Goal: Information Seeking & Learning: Learn about a topic

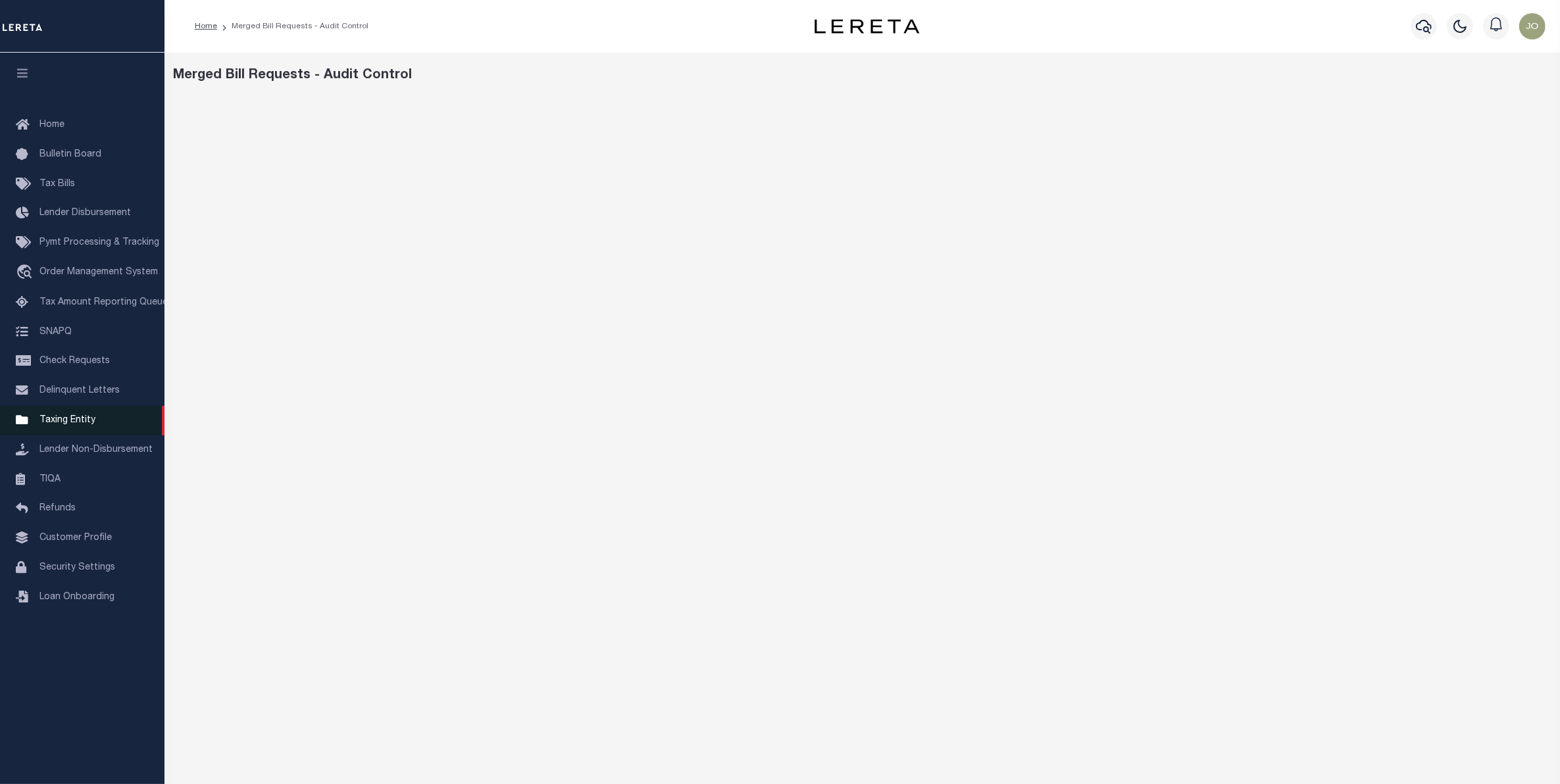
click at [67, 417] on link "Taxing Entity" at bounding box center [82, 420] width 164 height 29
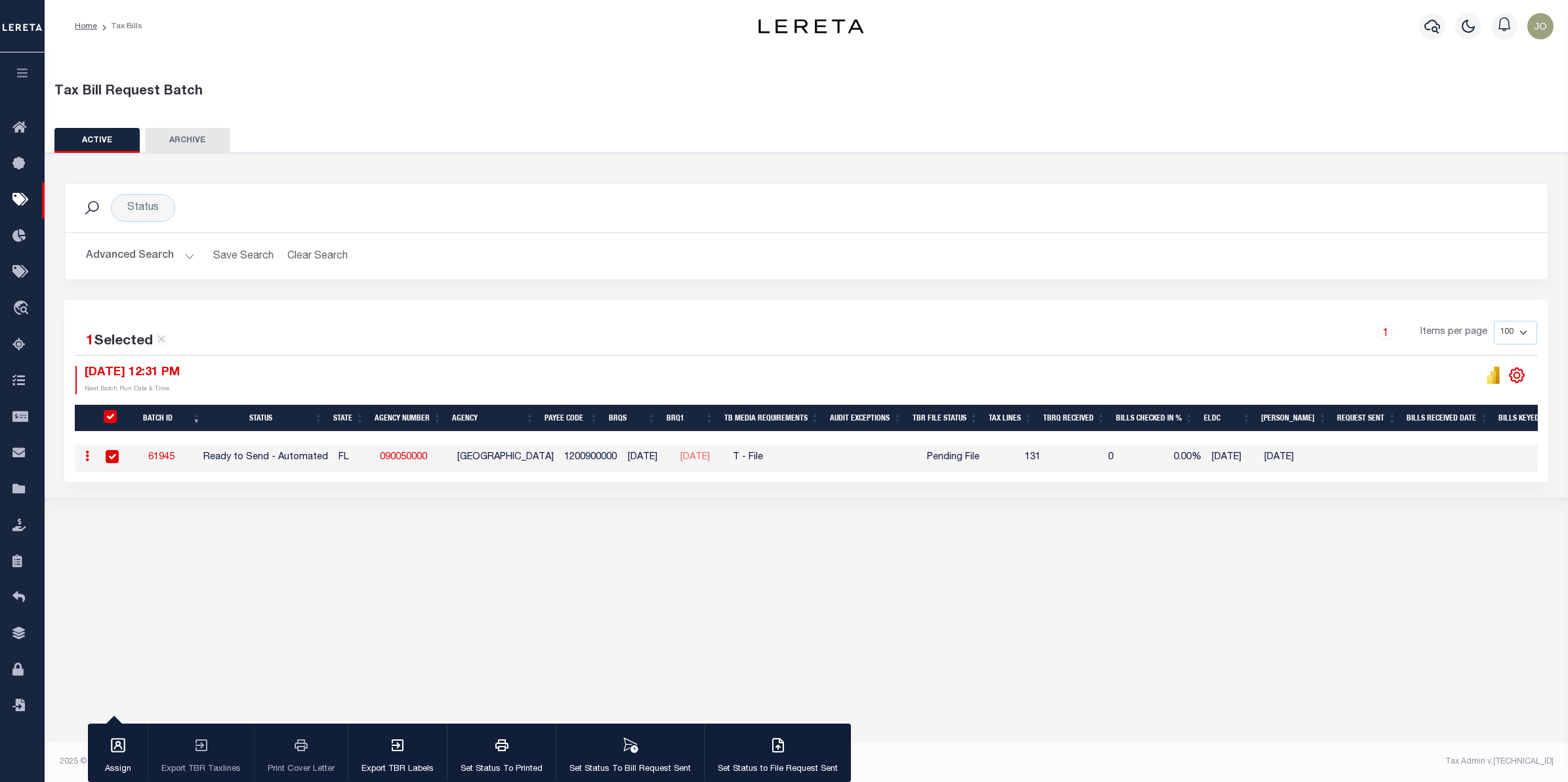
scroll to position [0, 3]
click at [1516, 372] on icon "" at bounding box center [1516, 375] width 17 height 17
click at [162, 339] on icon at bounding box center [162, 339] width 12 height 12
checkbox input "false"
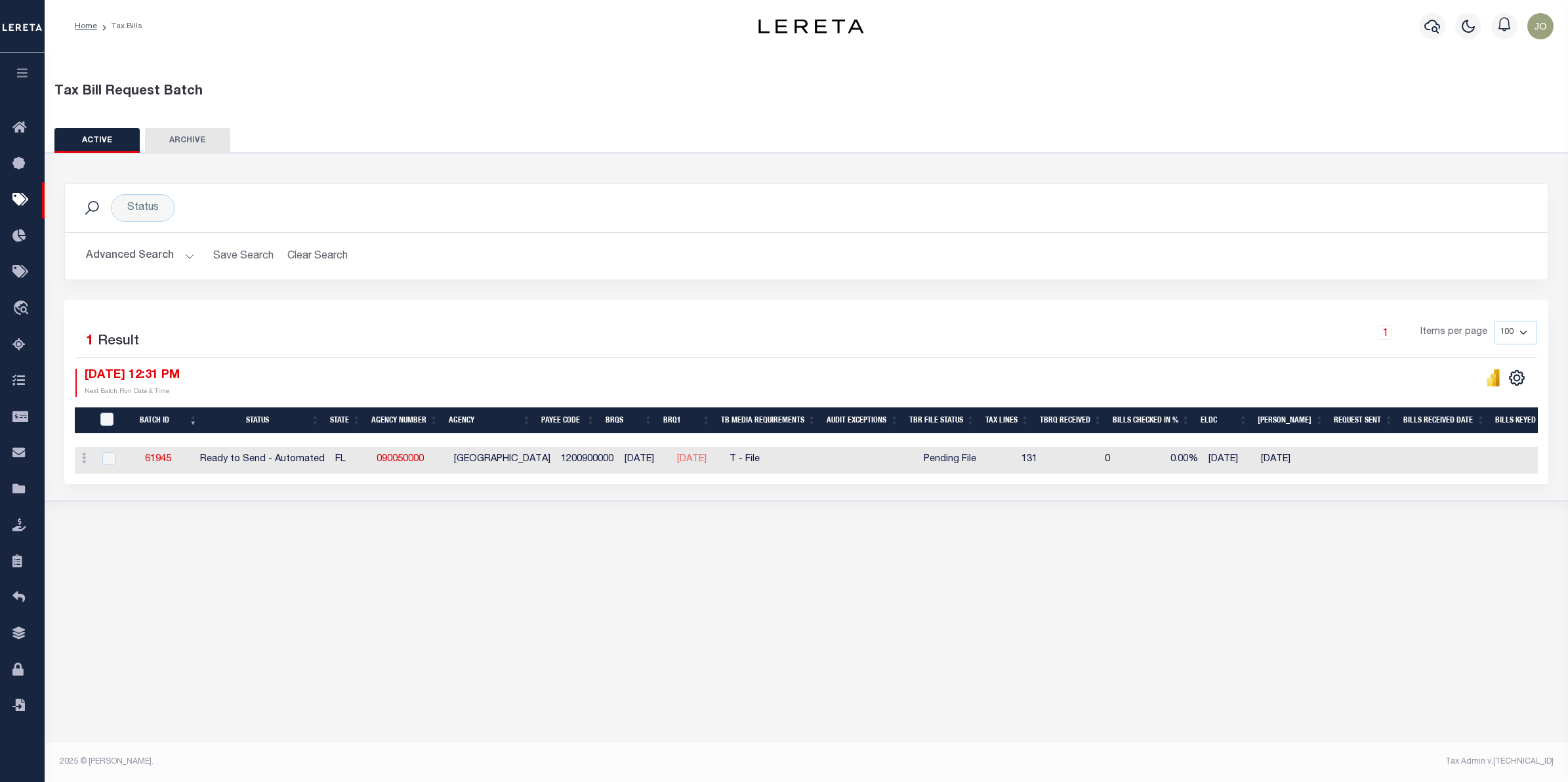
click at [602, 355] on div "1 Items per page 100 200 500 1000" at bounding box center [992, 337] width 1092 height 34
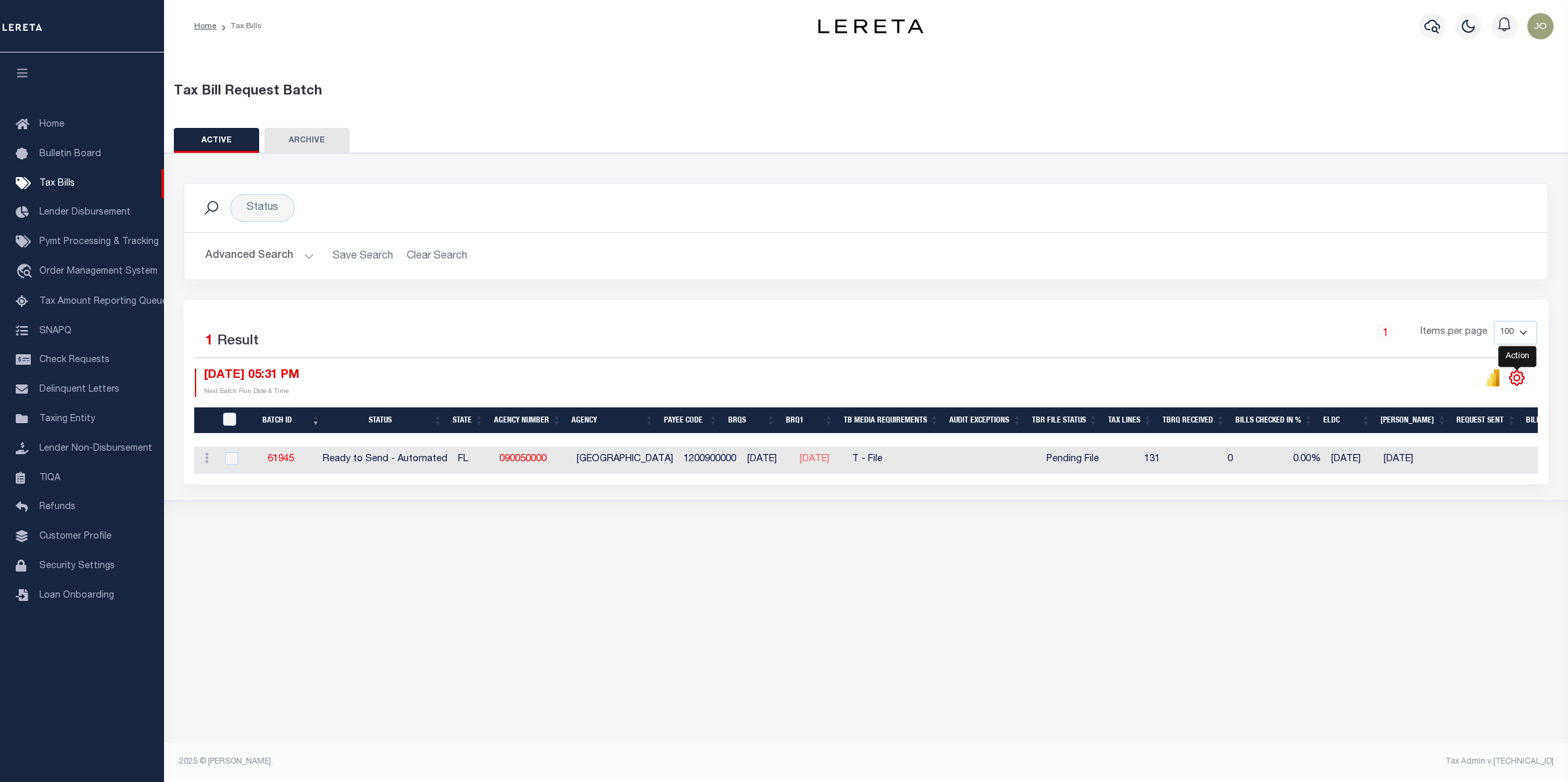
click at [1514, 376] on icon "" at bounding box center [1516, 377] width 17 height 17
click at [289, 260] on button "Advanced Search" at bounding box center [260, 256] width 109 height 26
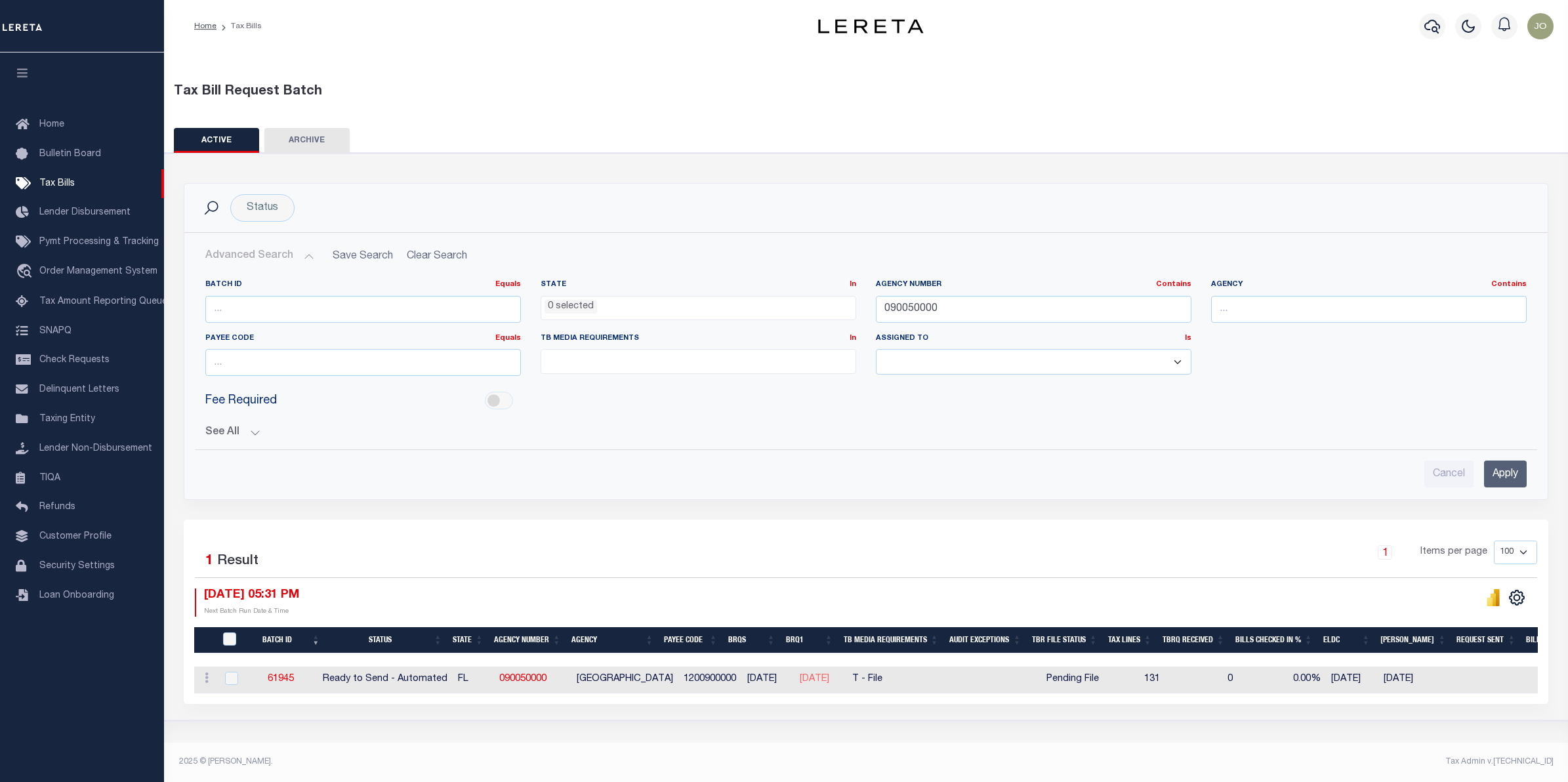
click at [433, 257] on h2 "Advanced Search Save Search Clear Search TaxBillBatches_dynamictable_____Defaul…" at bounding box center [866, 256] width 1343 height 26
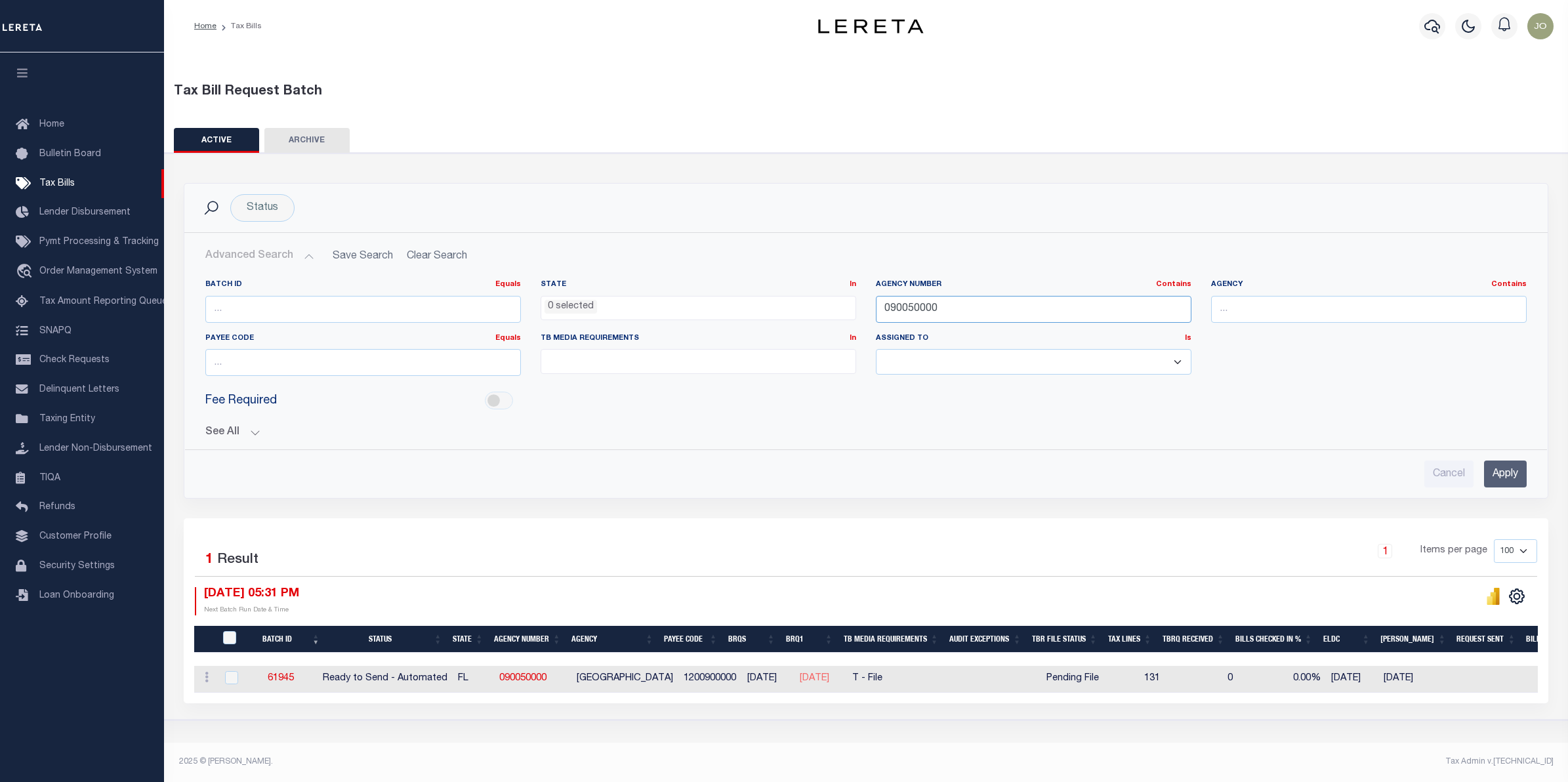
click at [945, 302] on input "090050000" at bounding box center [1033, 309] width 315 height 27
click at [1517, 473] on input "Apply" at bounding box center [1505, 473] width 42 height 27
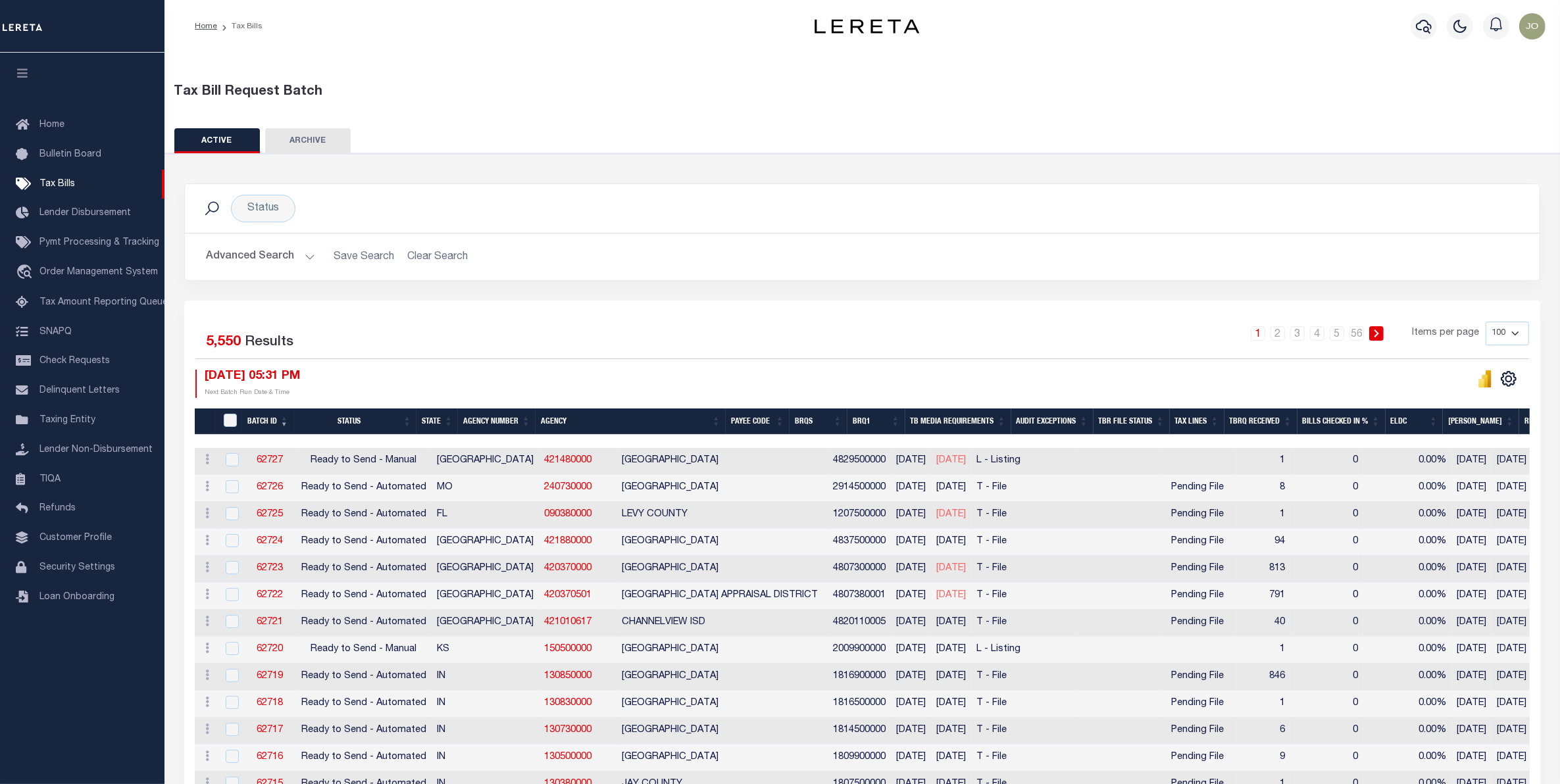
click at [435, 257] on h2 "Advanced Search Save Search Clear Search" at bounding box center [862, 257] width 1334 height 26
click at [1515, 381] on icon "" at bounding box center [1509, 379] width 15 height 15
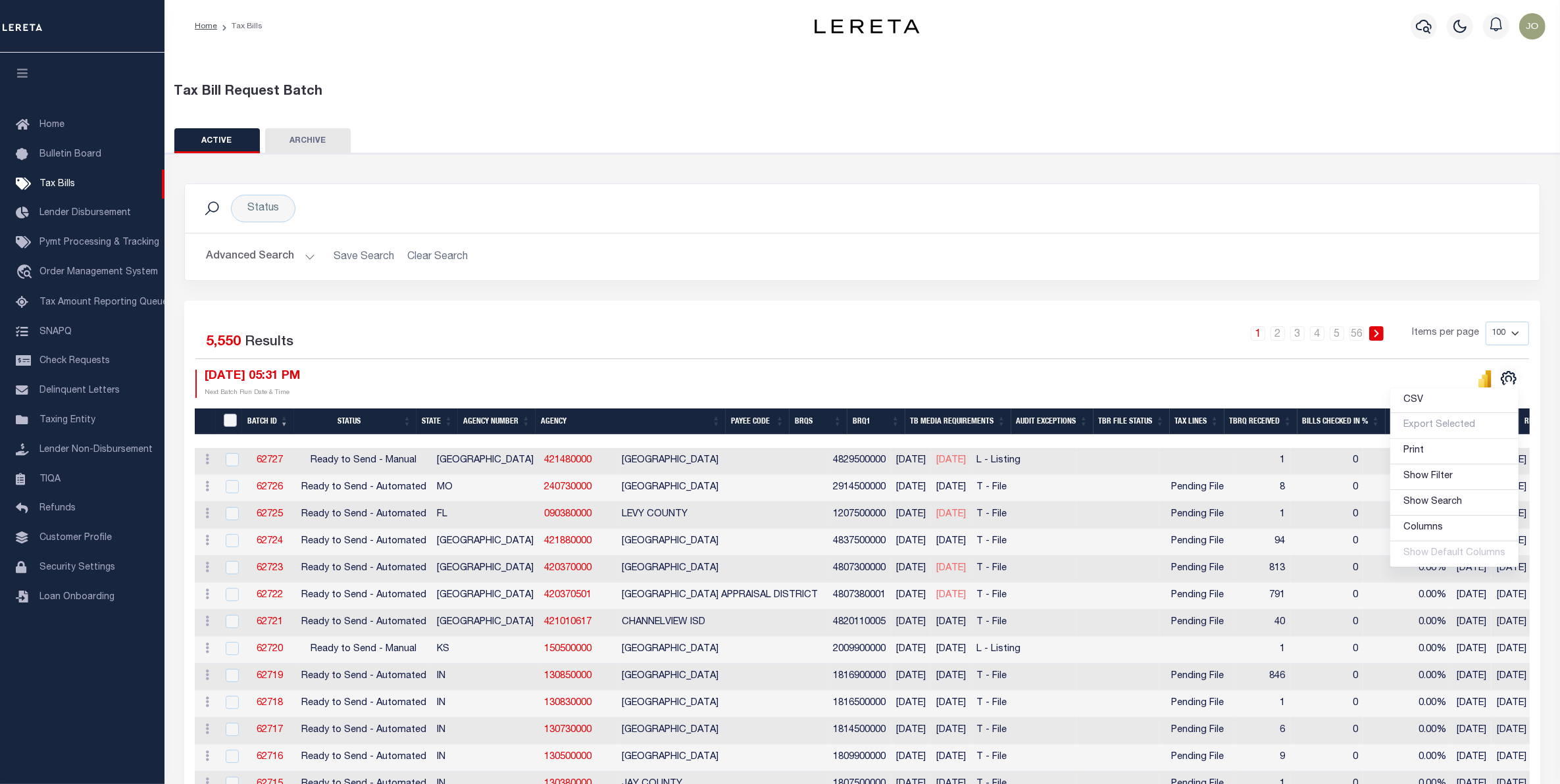
click at [227, 422] on input "TaxBillRequestBatchId" at bounding box center [230, 420] width 13 height 13
checkbox input "true"
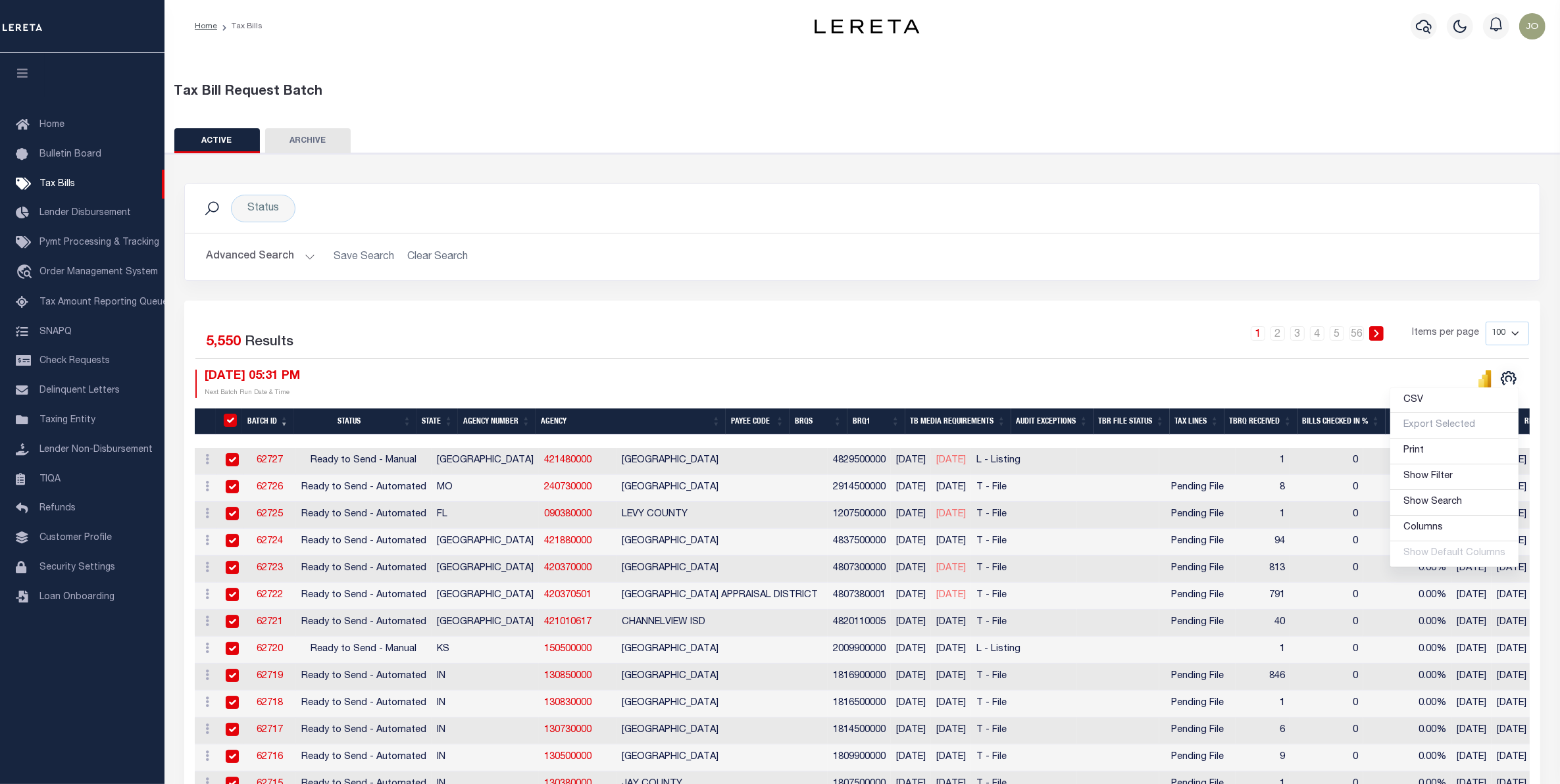
checkbox input "true"
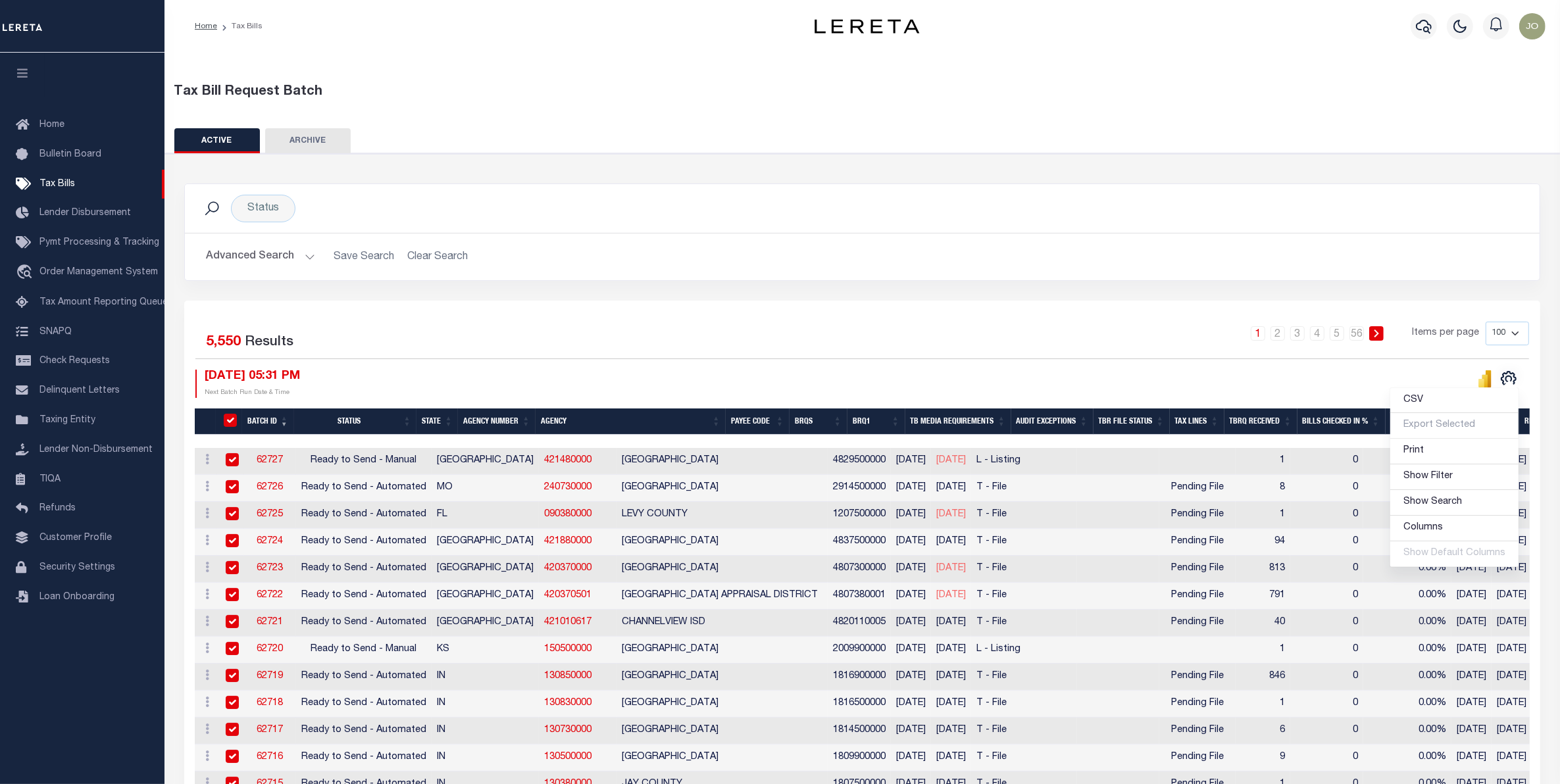
checkbox input "true"
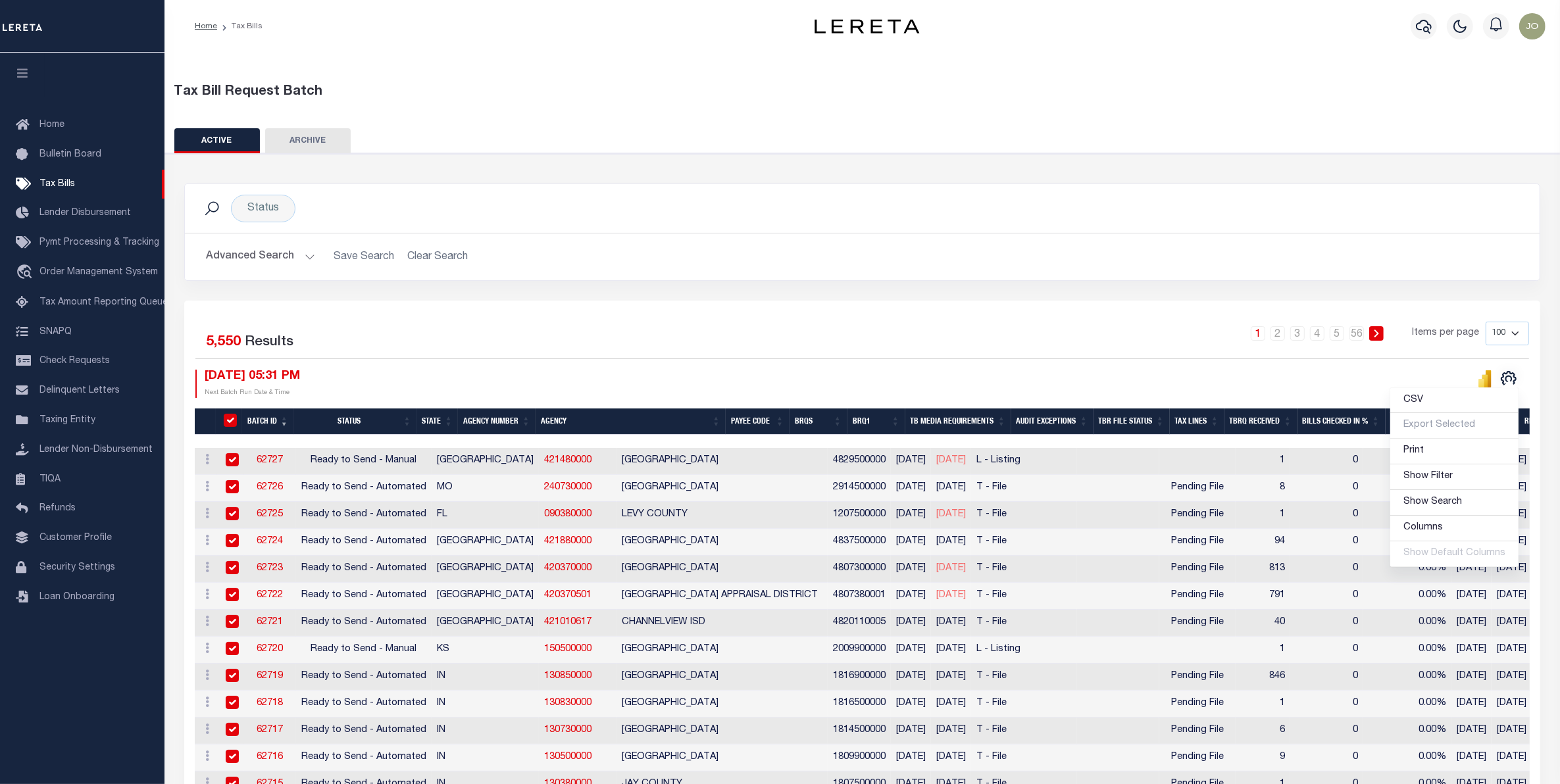
checkbox input "true"
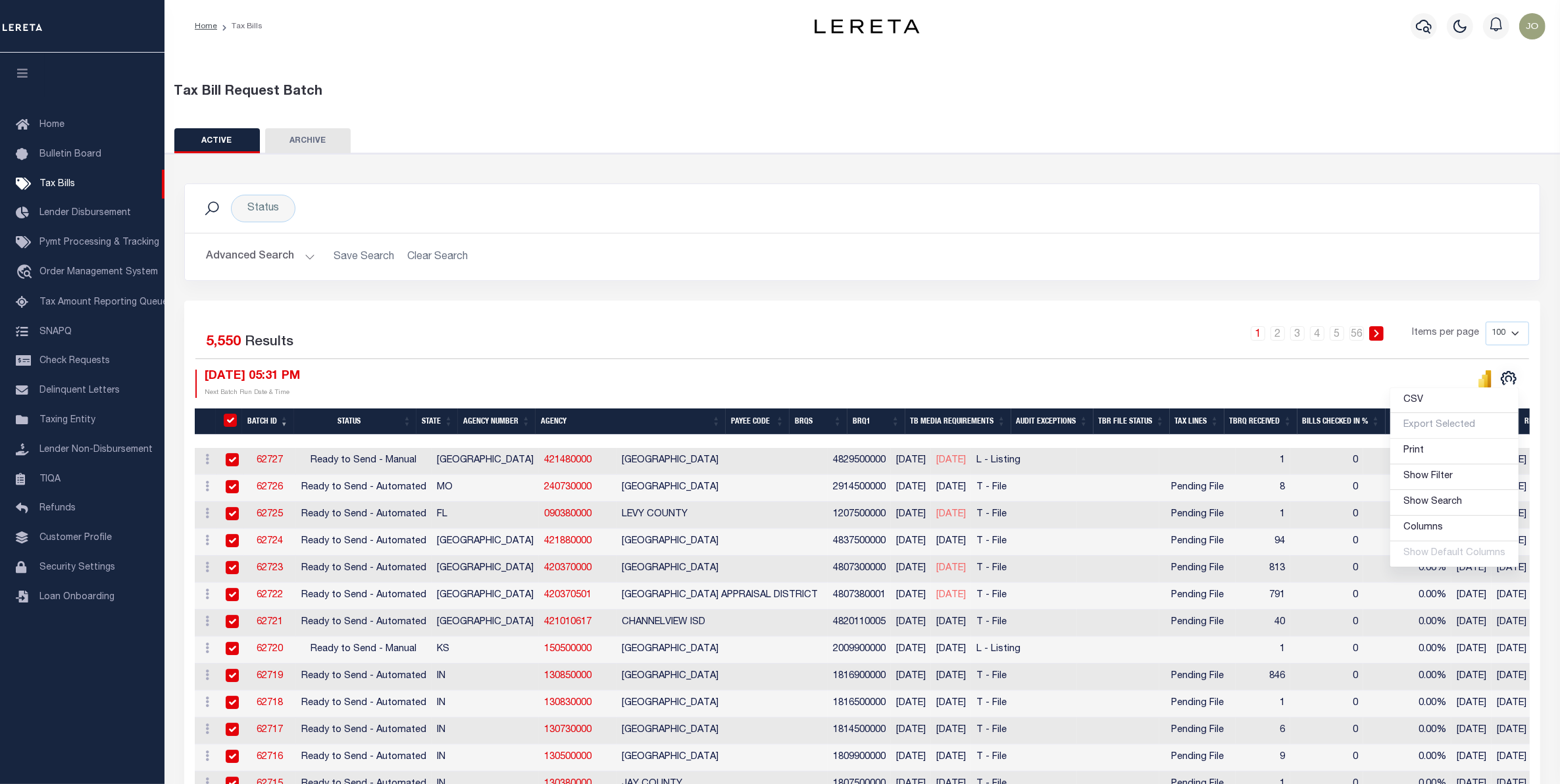
checkbox input "true"
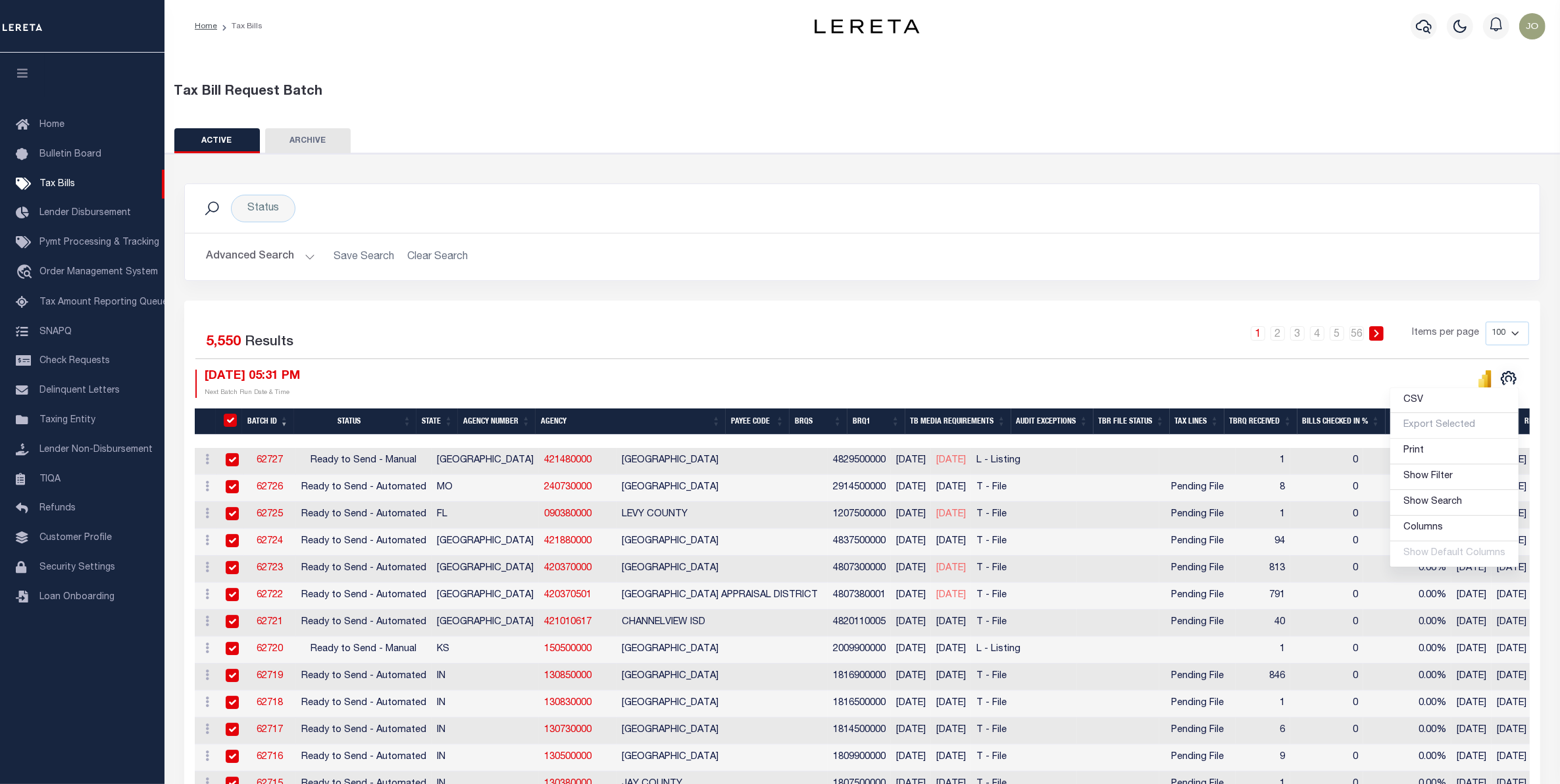
checkbox input "true"
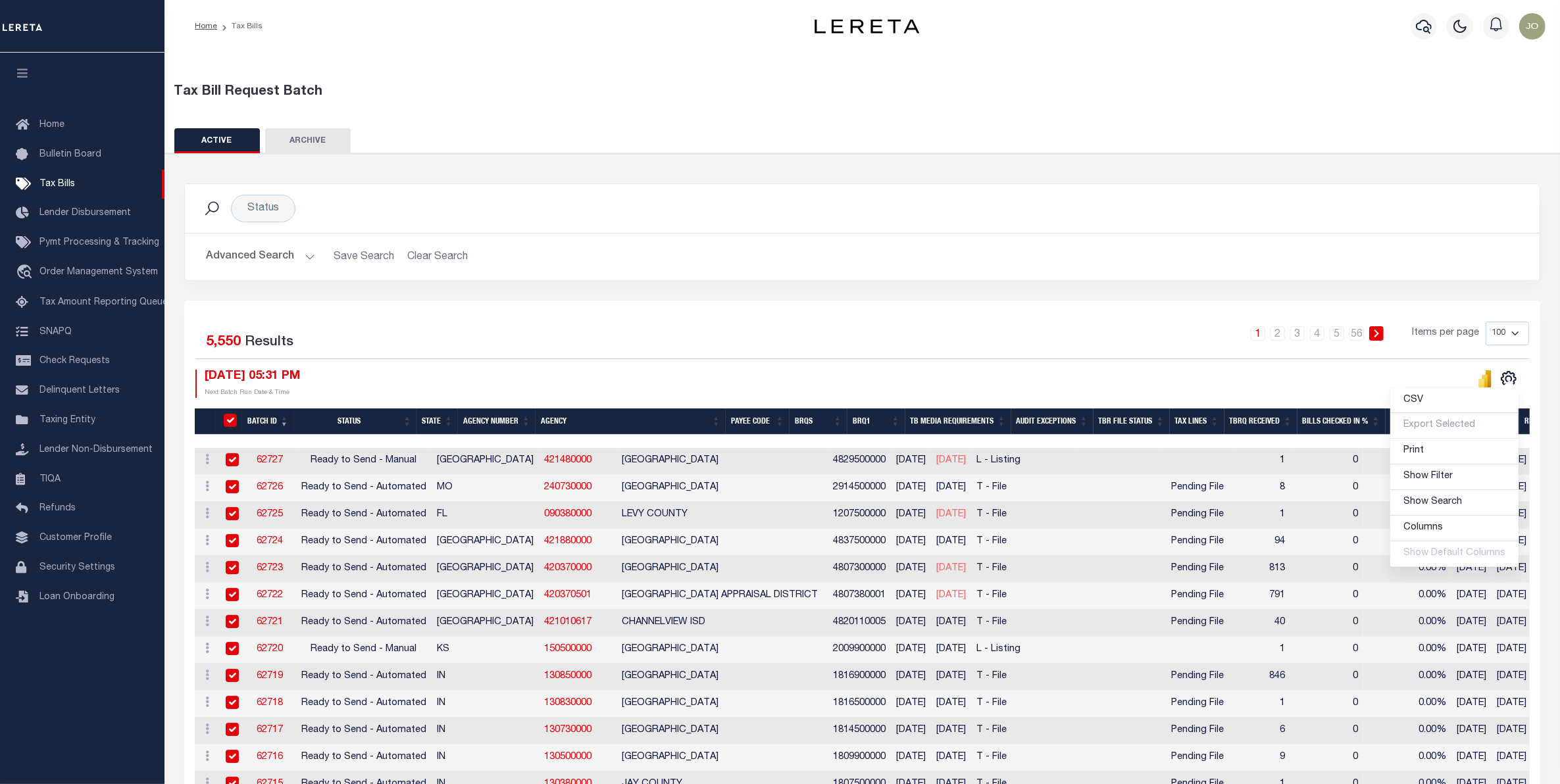
checkbox input "true"
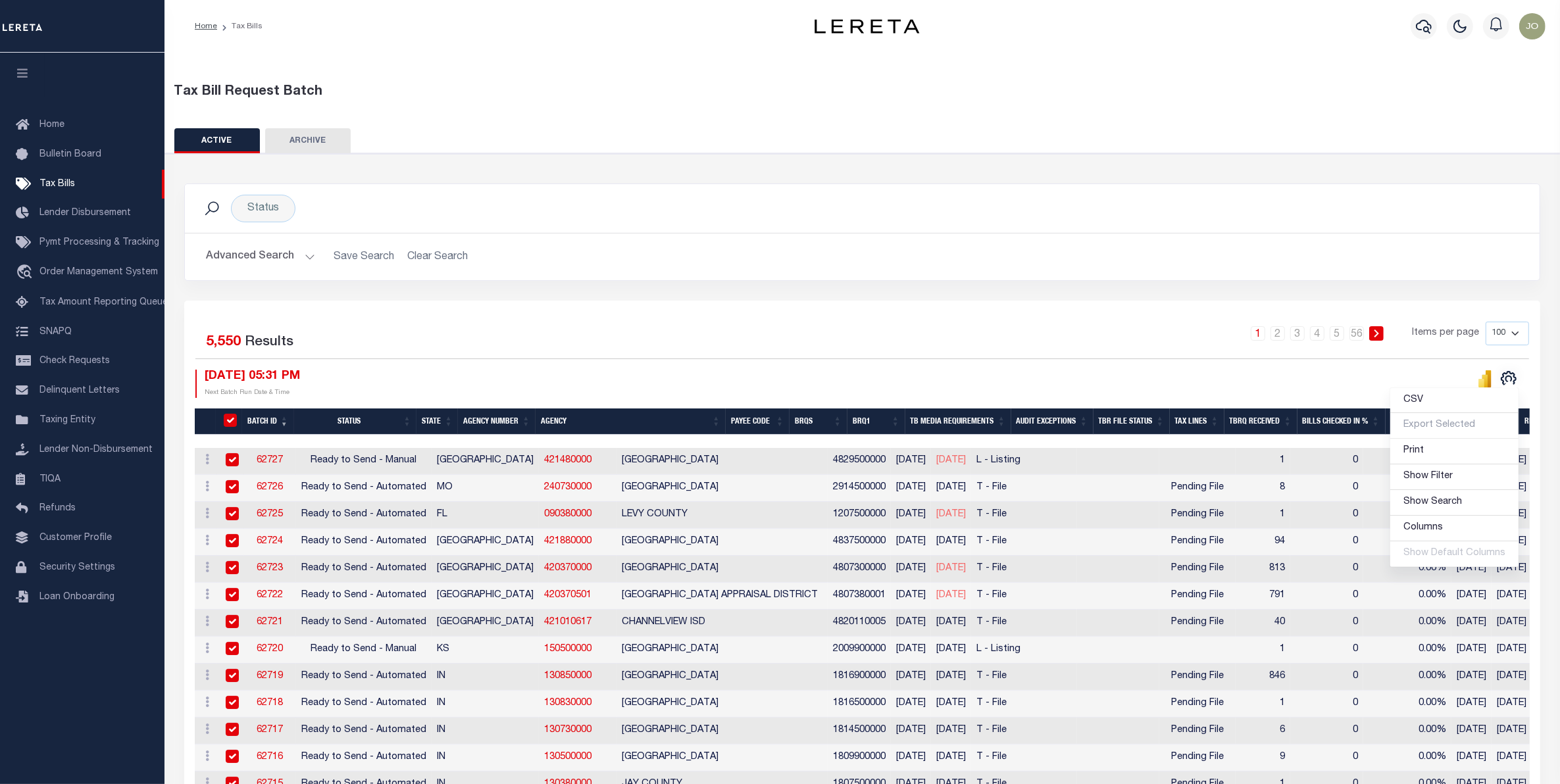
checkbox input "true"
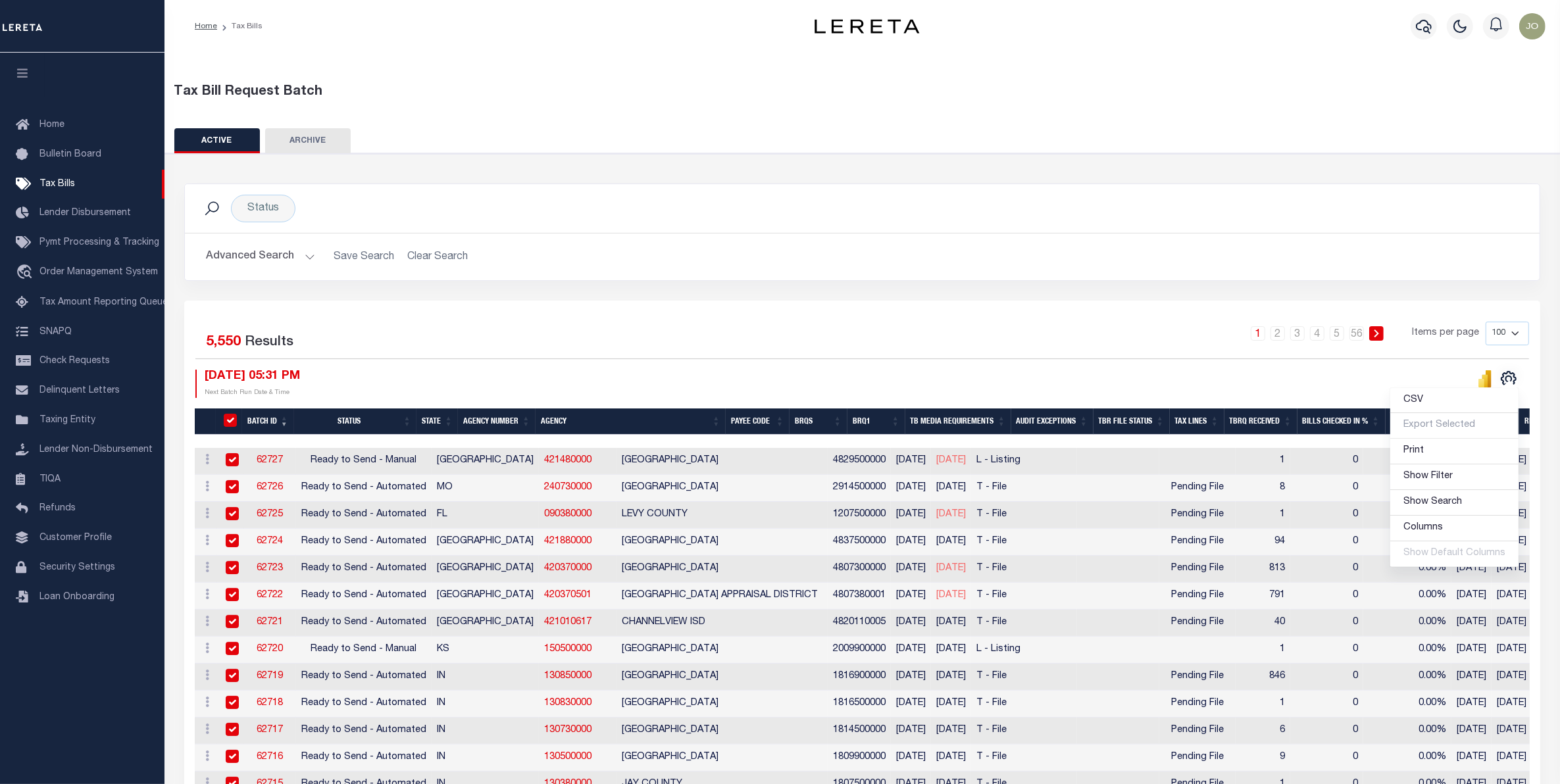
checkbox input "true"
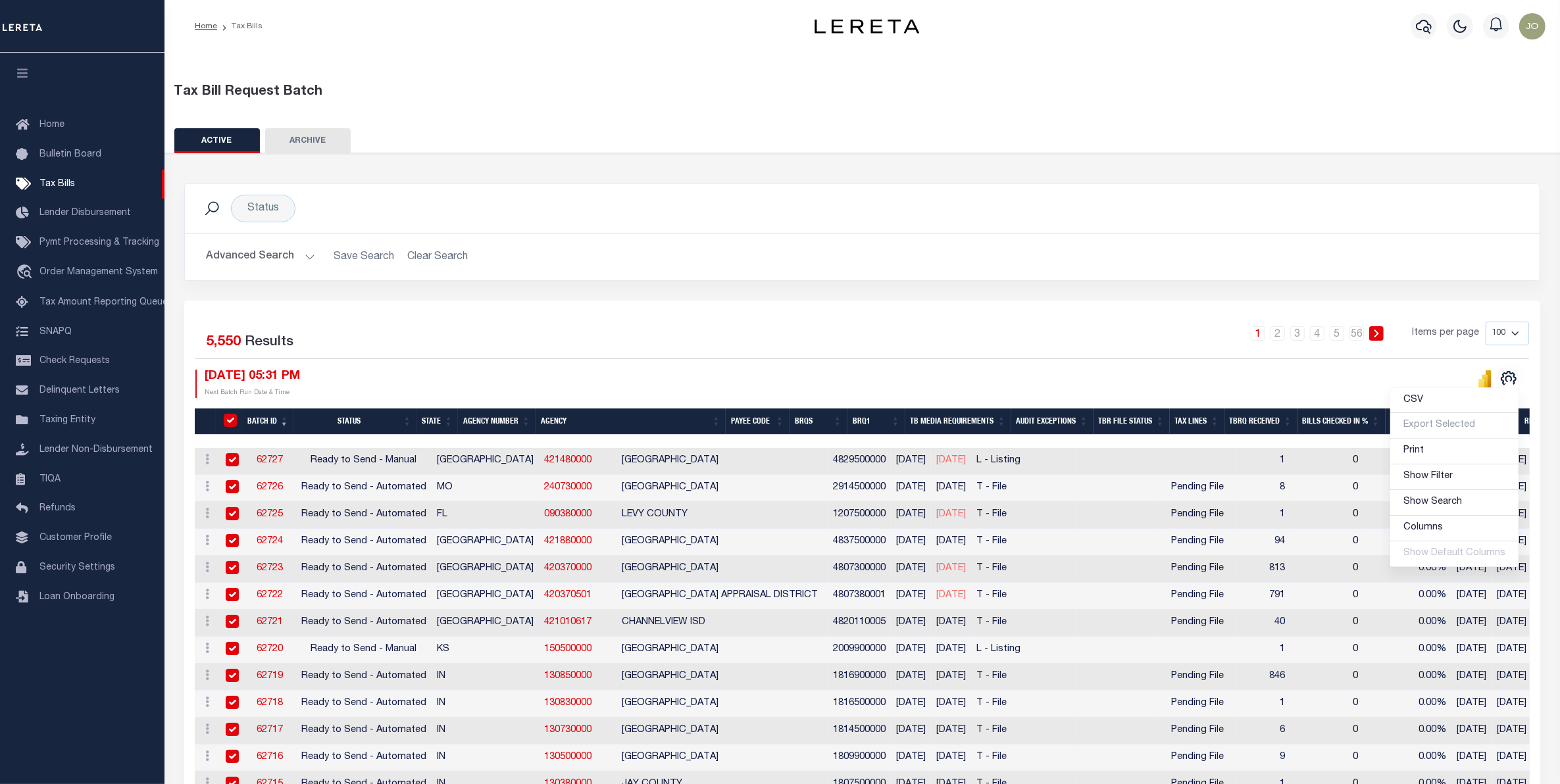
checkbox input "true"
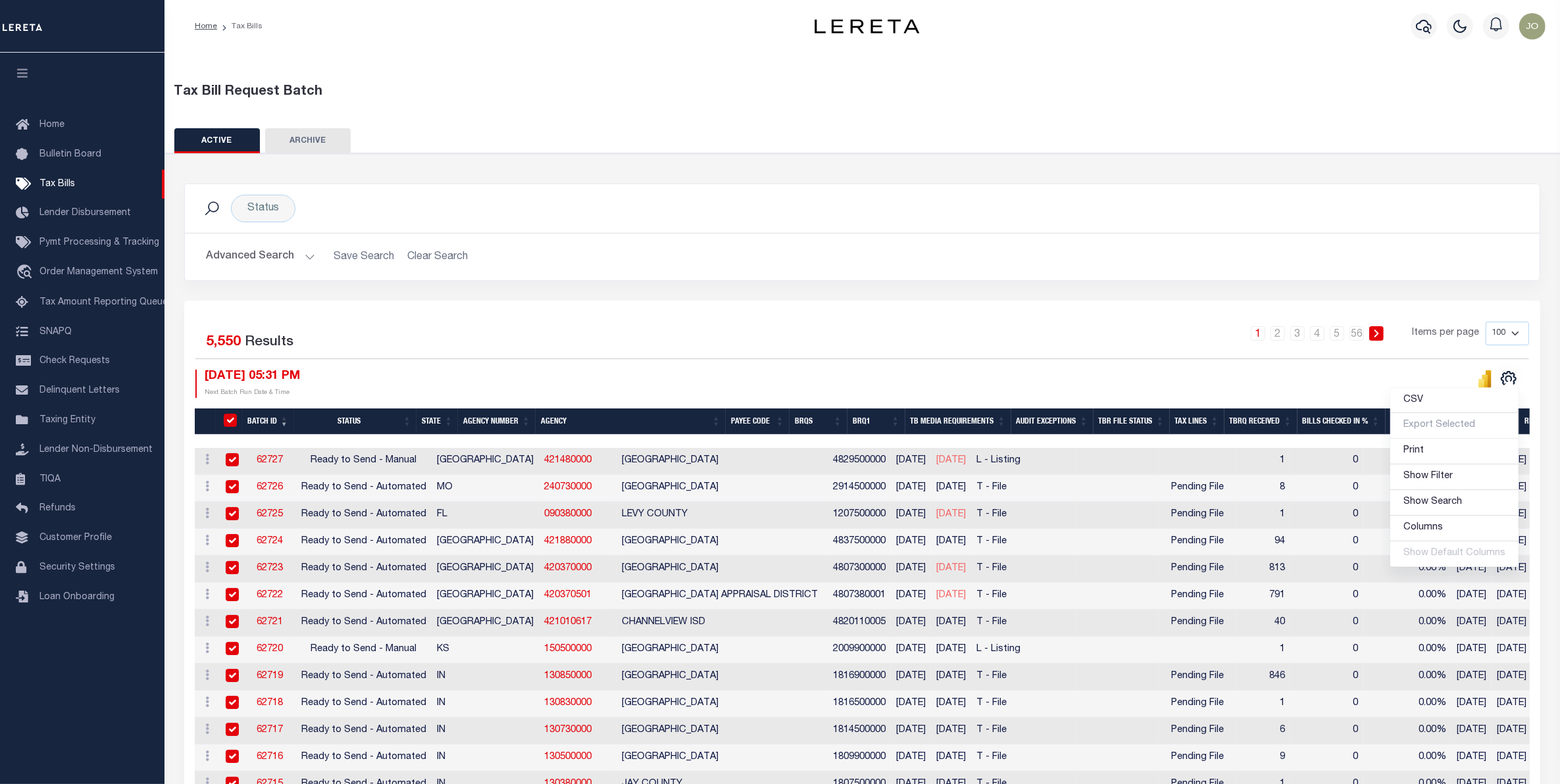
checkbox input "true"
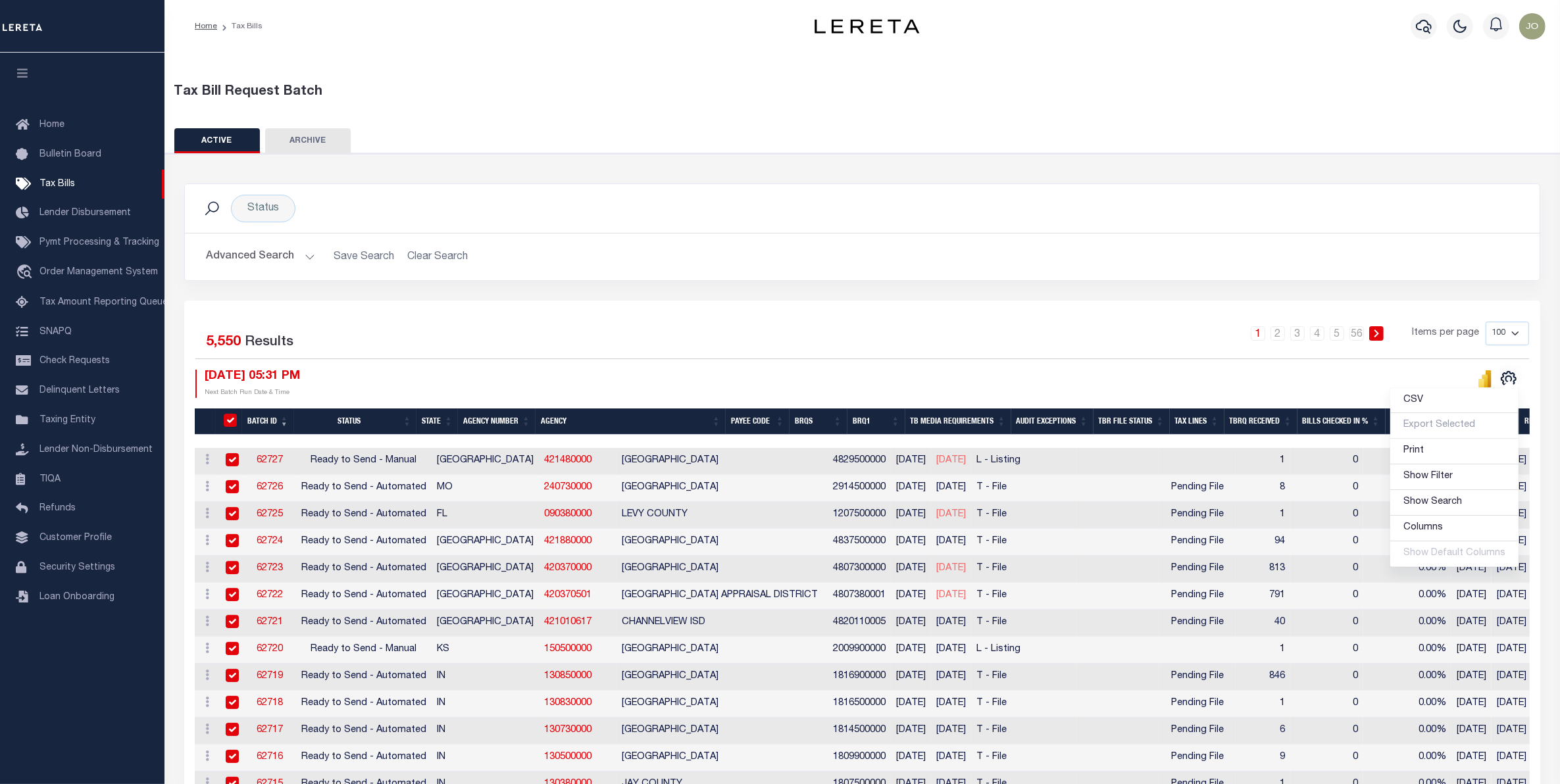
checkbox input "true"
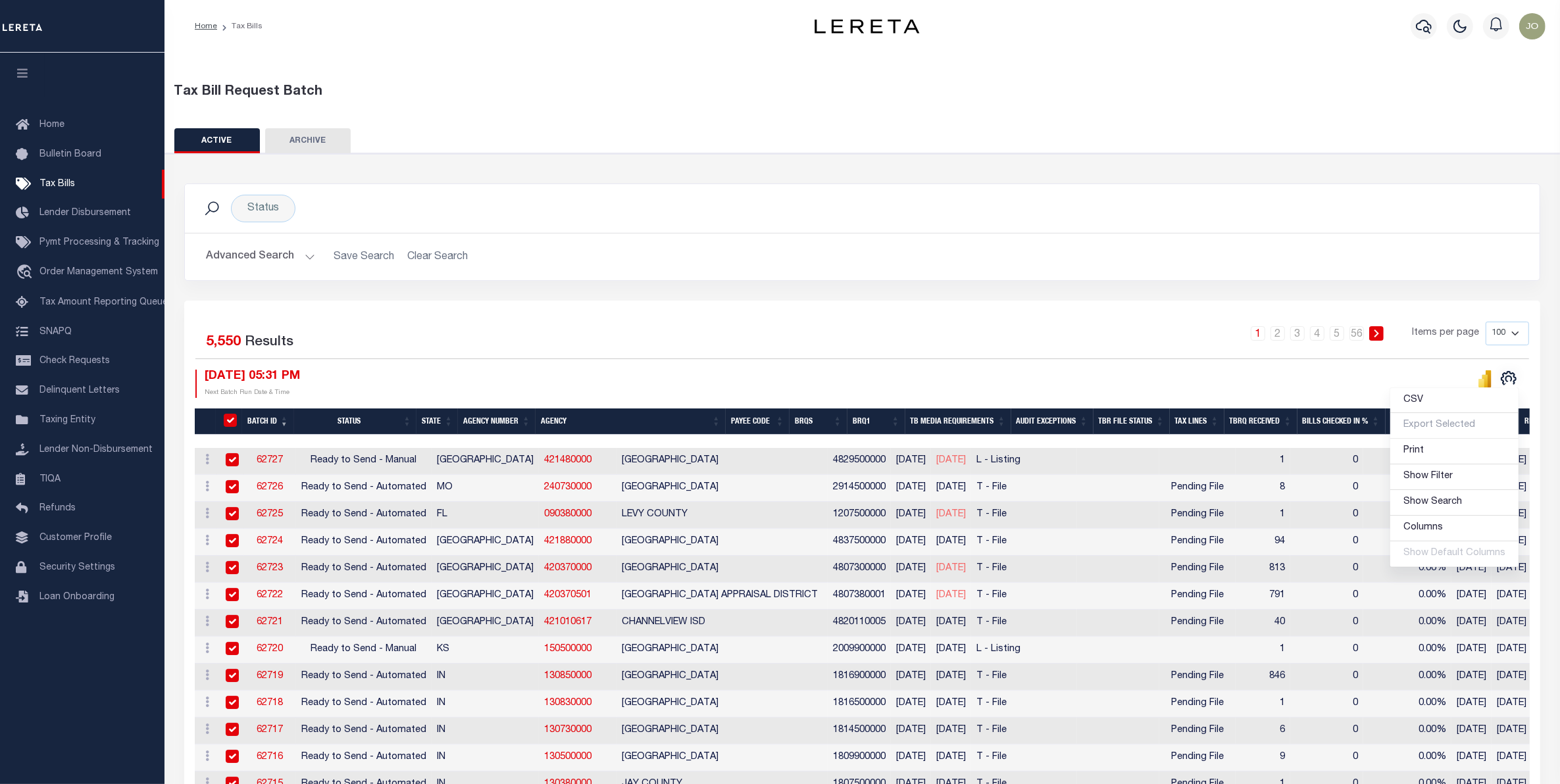
checkbox input "true"
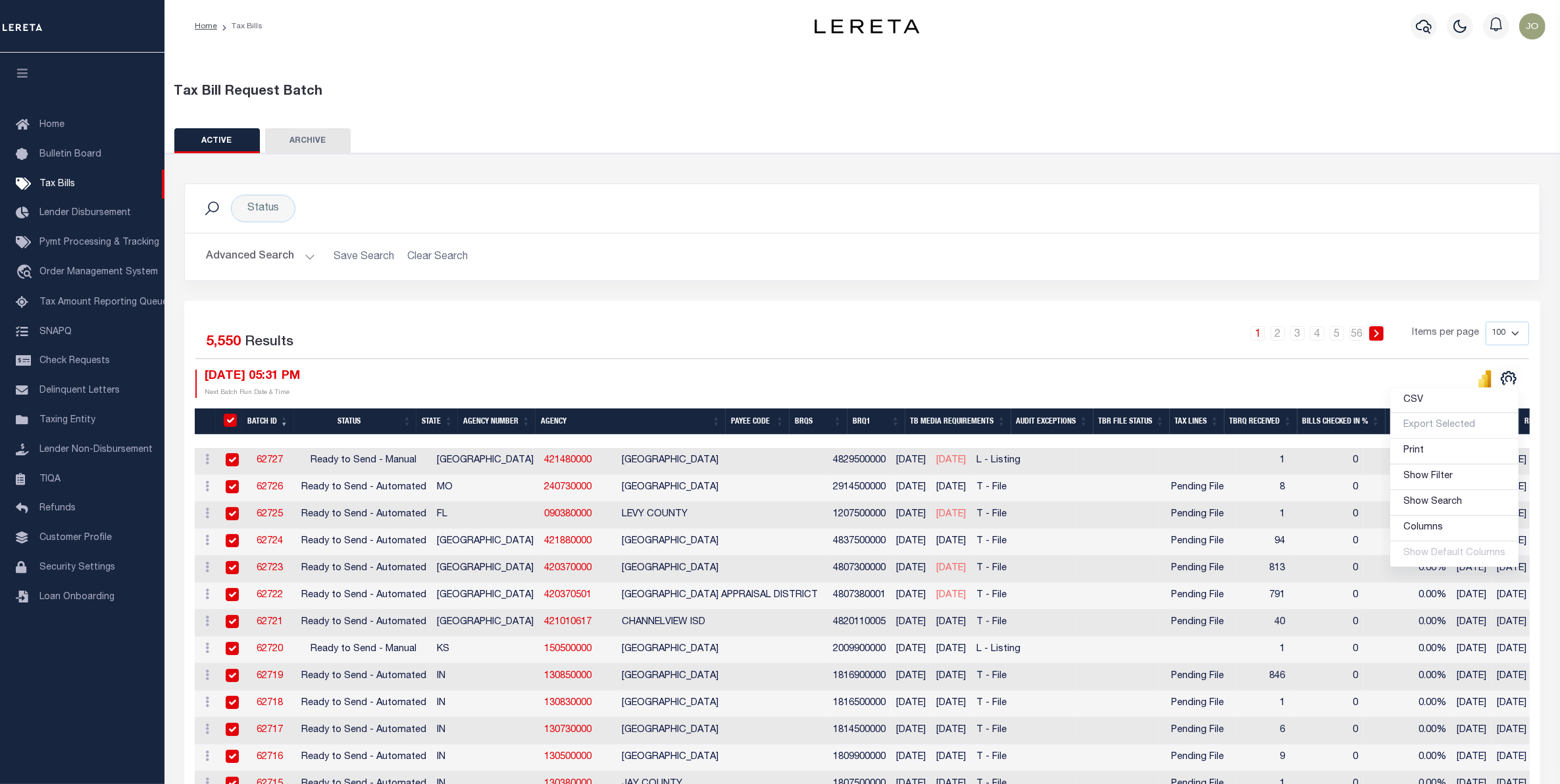
checkbox input "true"
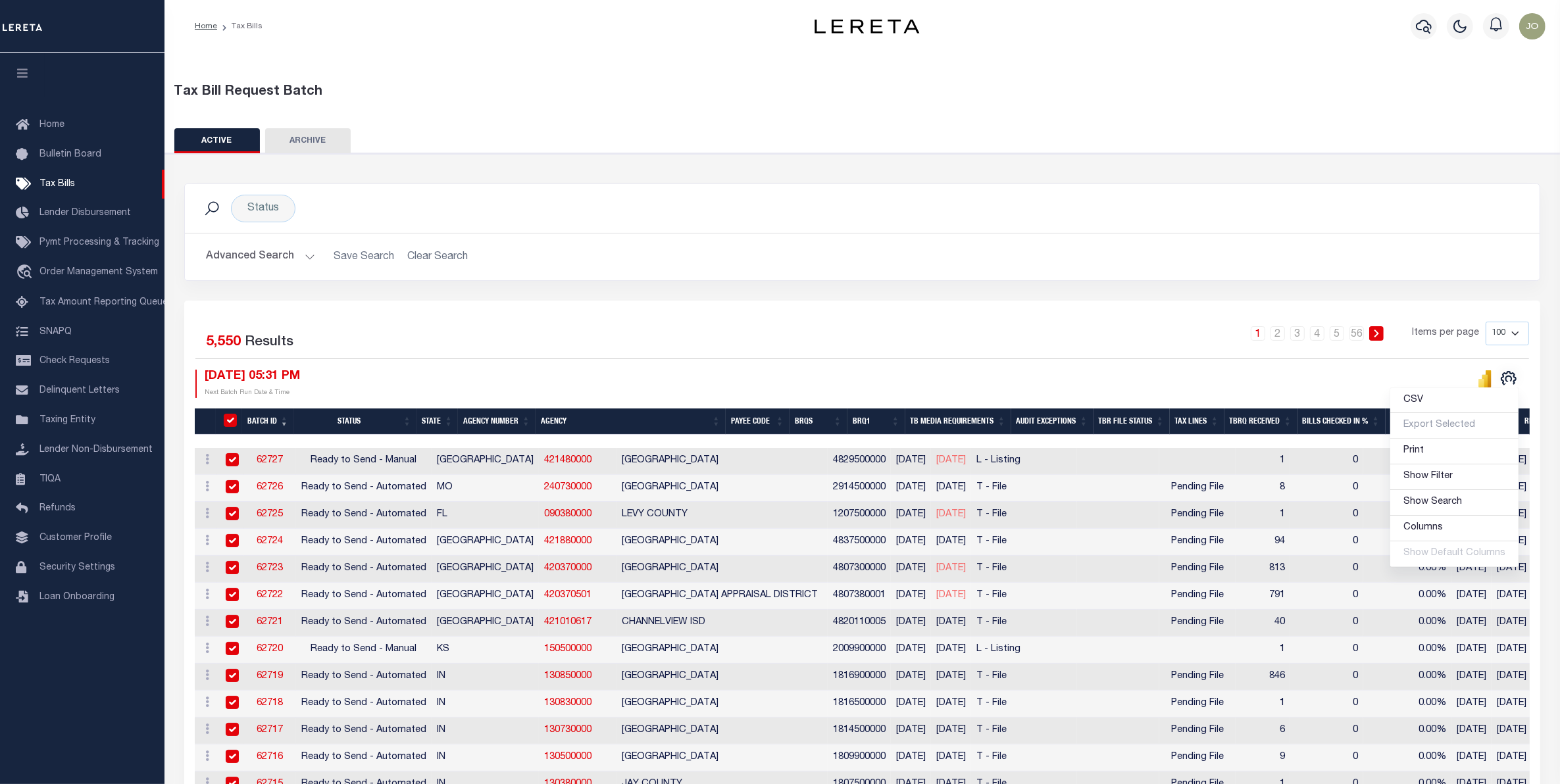
checkbox input "true"
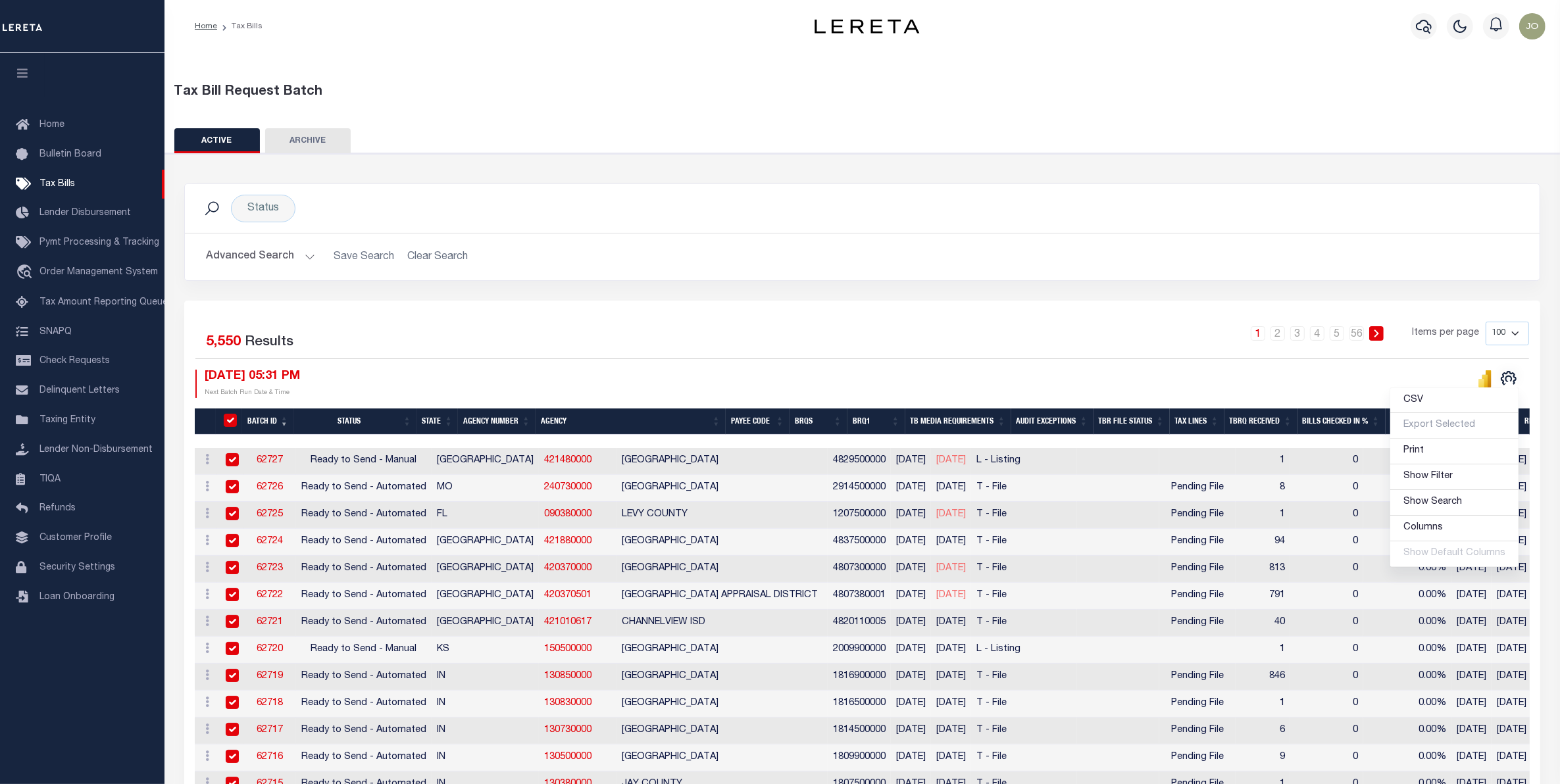
checkbox input "true"
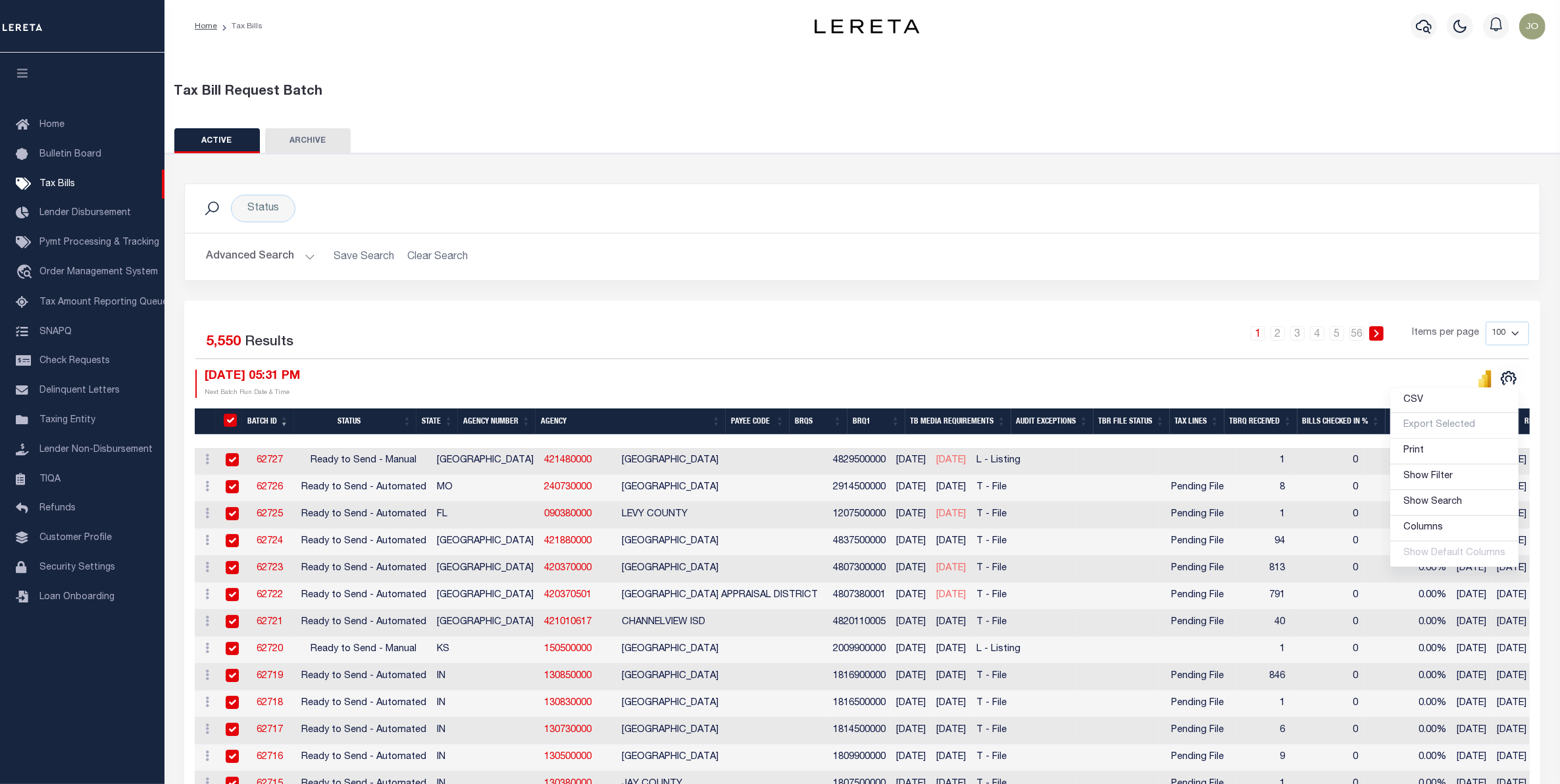
checkbox input "true"
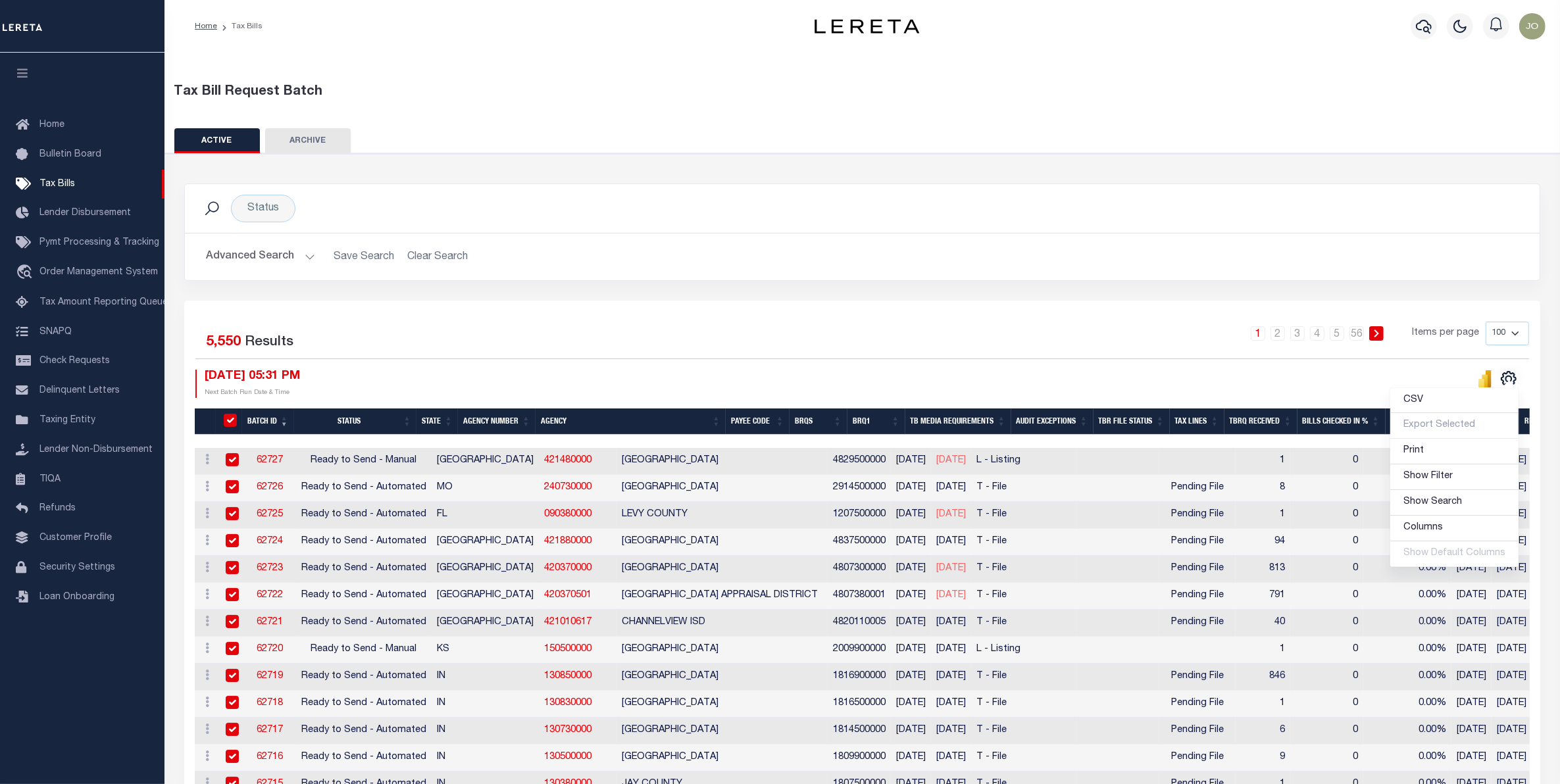
checkbox input "true"
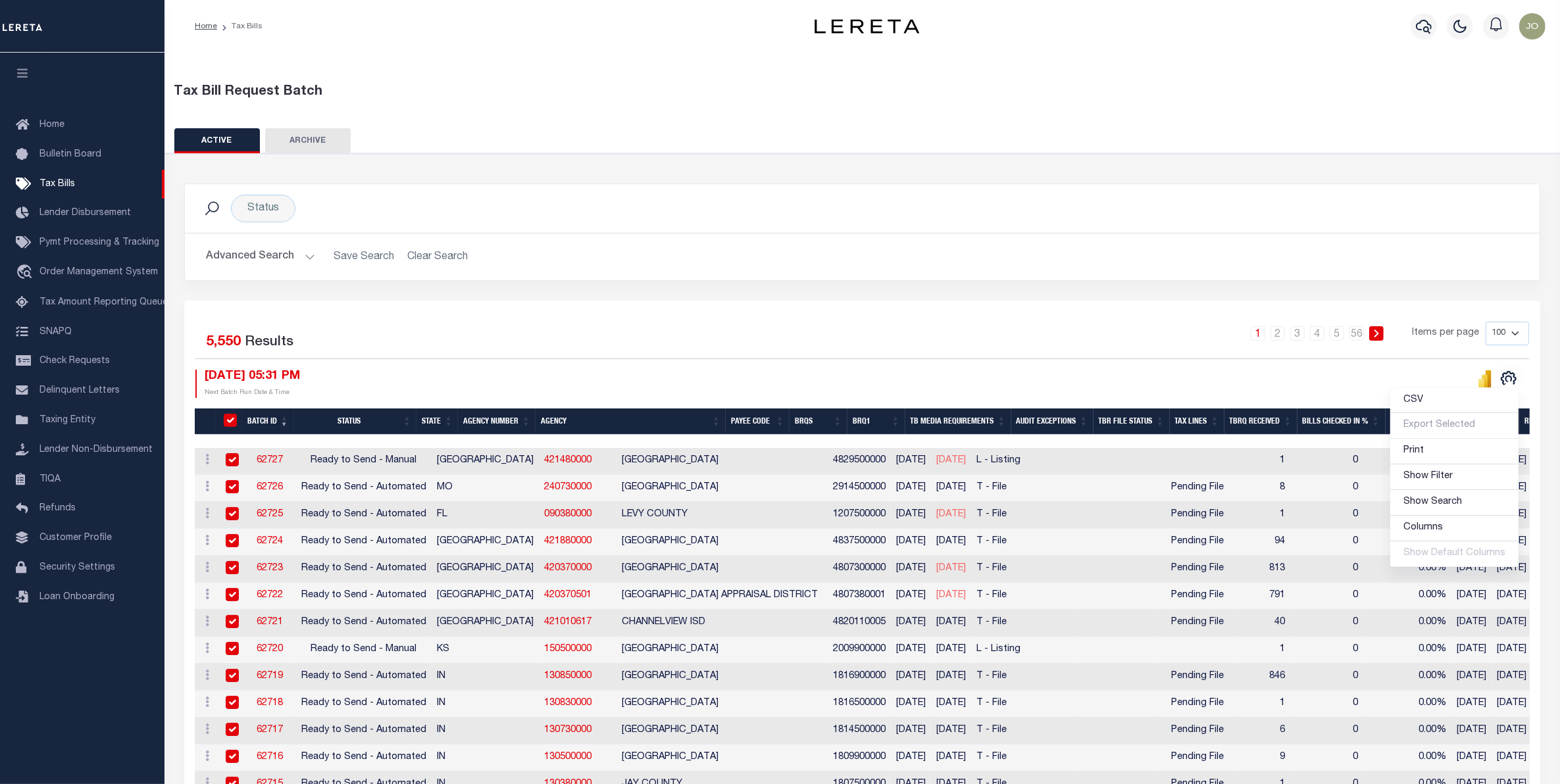
checkbox input "true"
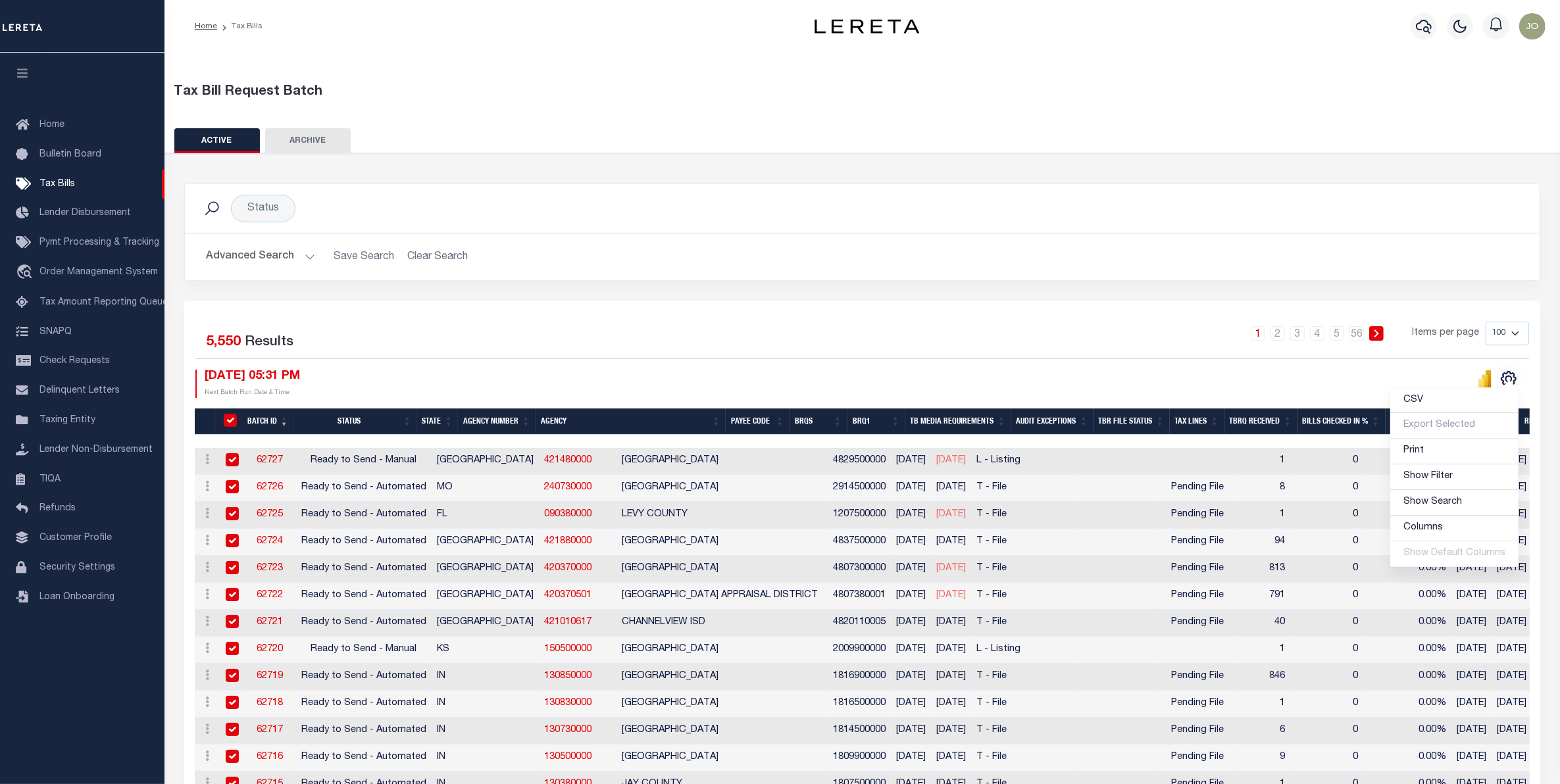
checkbox input "true"
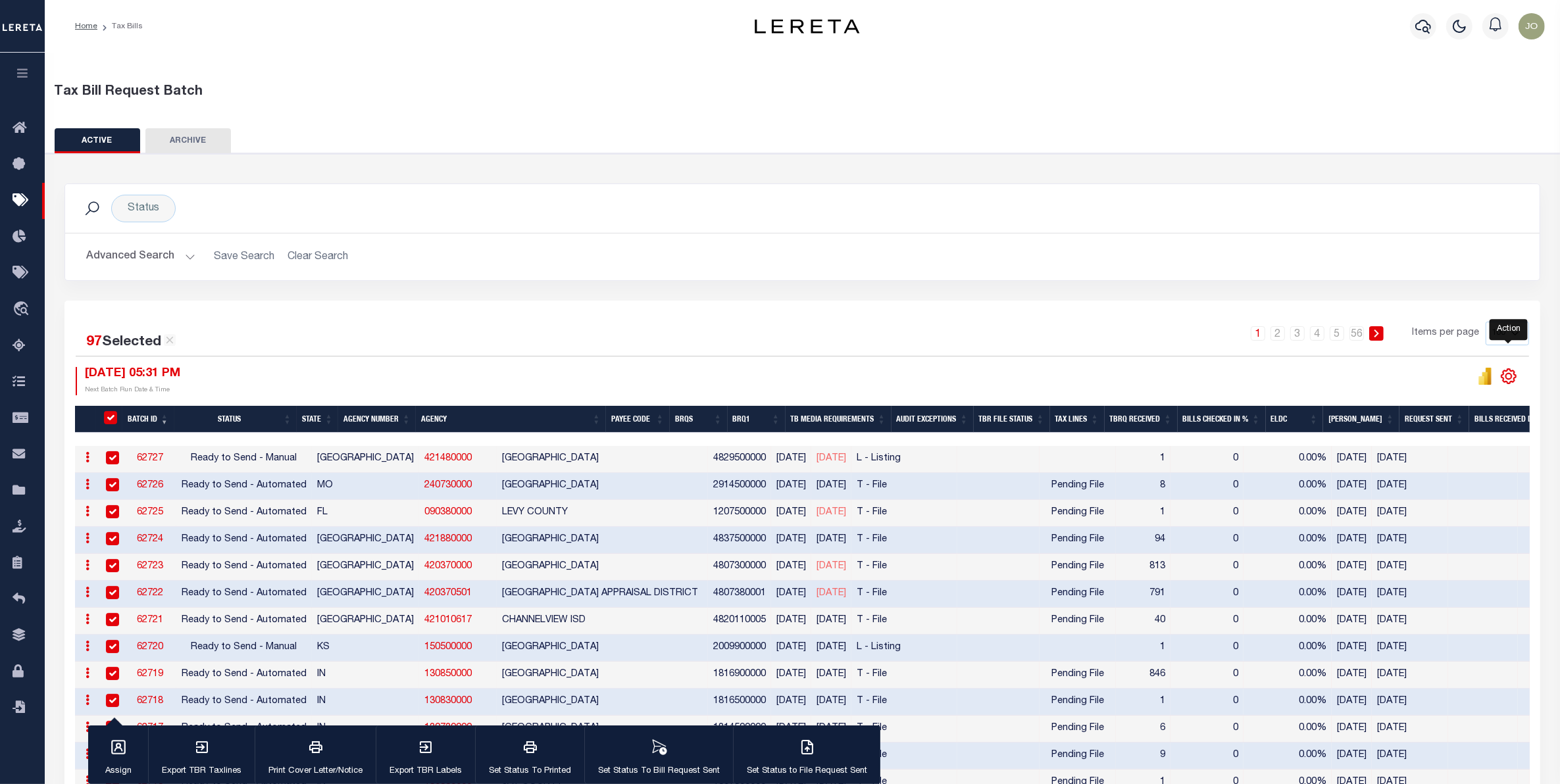
click at [1512, 375] on icon "" at bounding box center [1508, 375] width 17 height 17
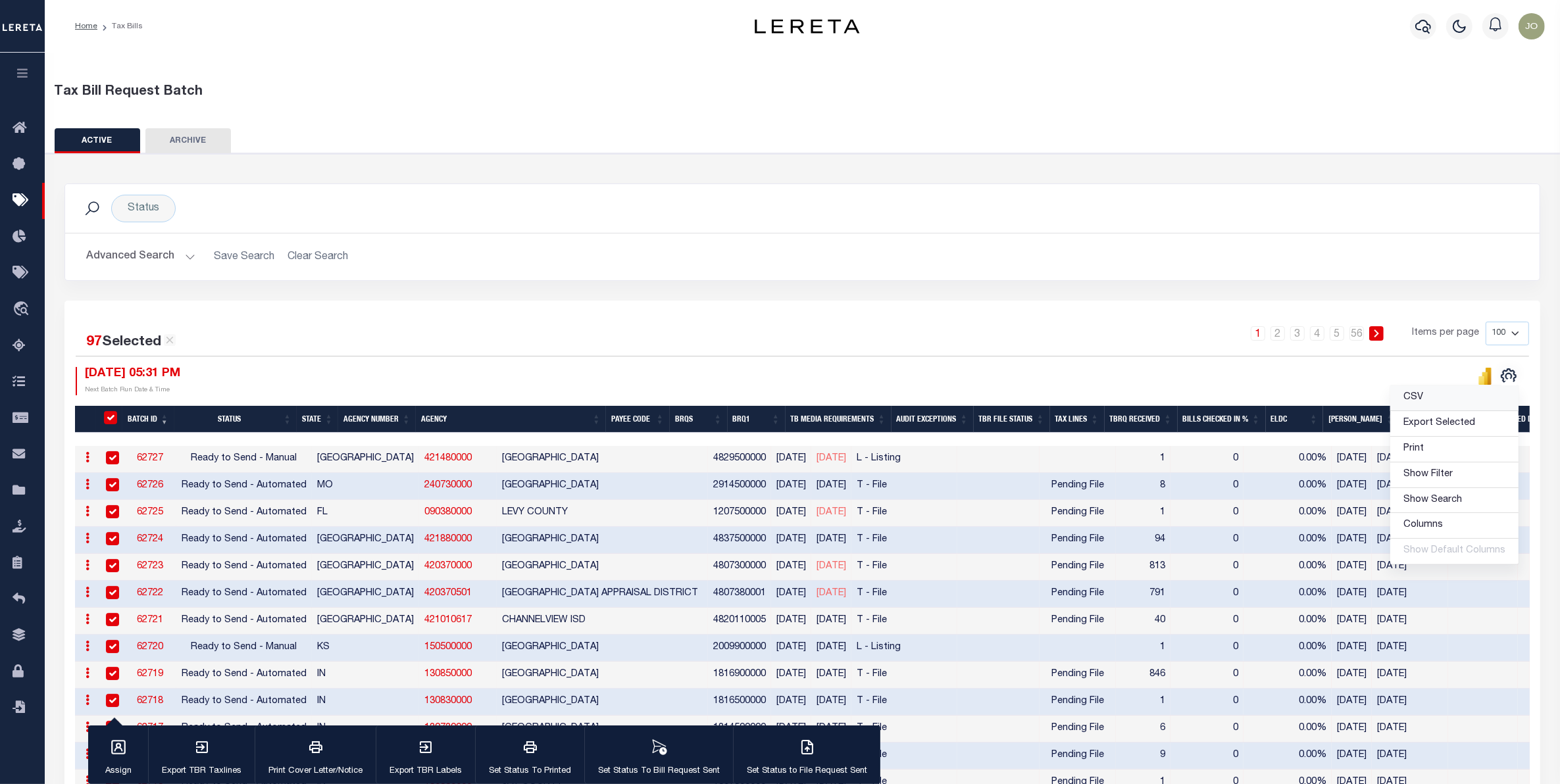
click at [1435, 398] on link "CSV" at bounding box center [1454, 398] width 128 height 26
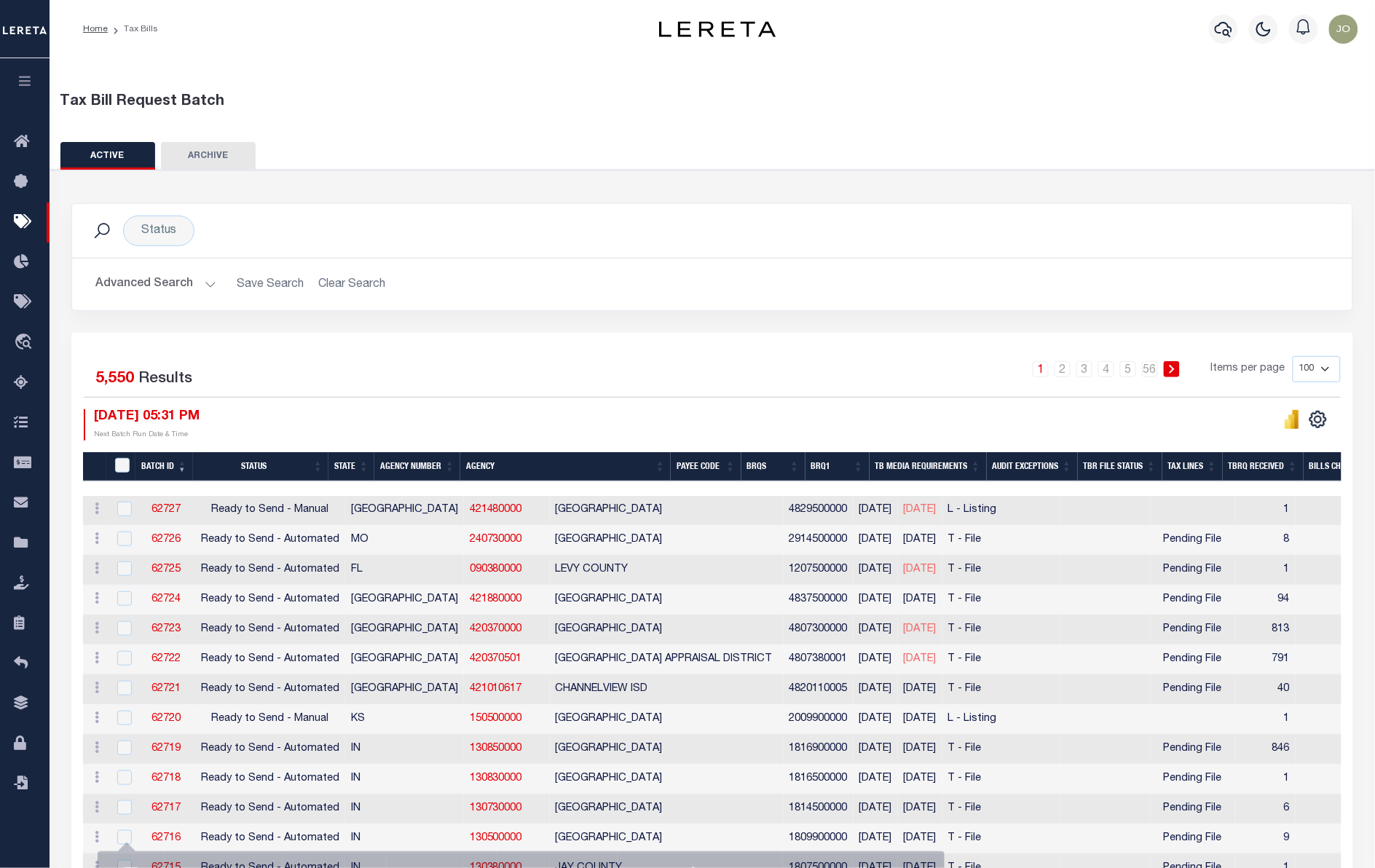
click at [837, 410] on div at bounding box center [1027, 425] width 629 height 32
click at [168, 511] on link "62727" at bounding box center [166, 509] width 29 height 11
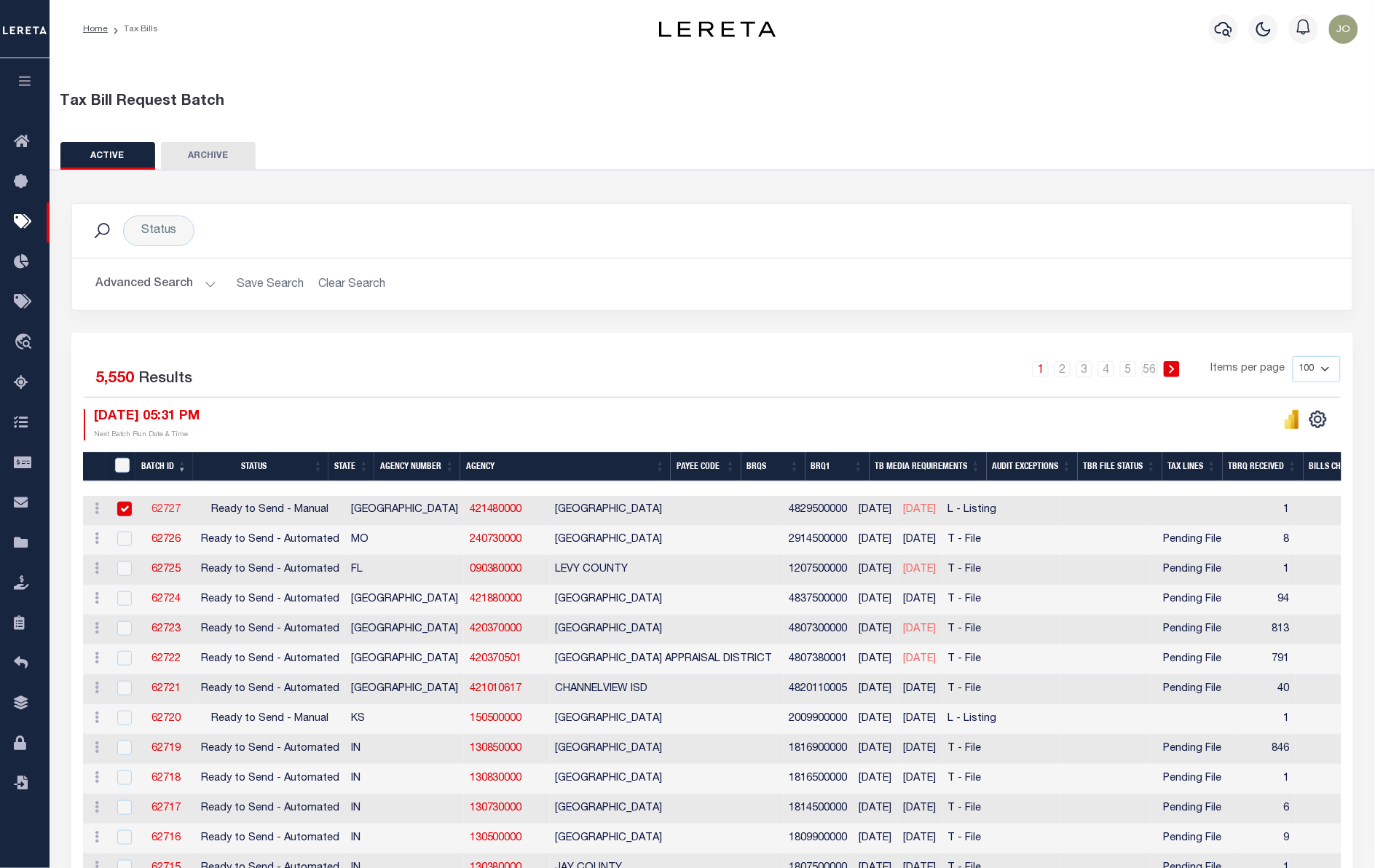
select select "RTS"
type input "No"
select select "29"
select select "20"
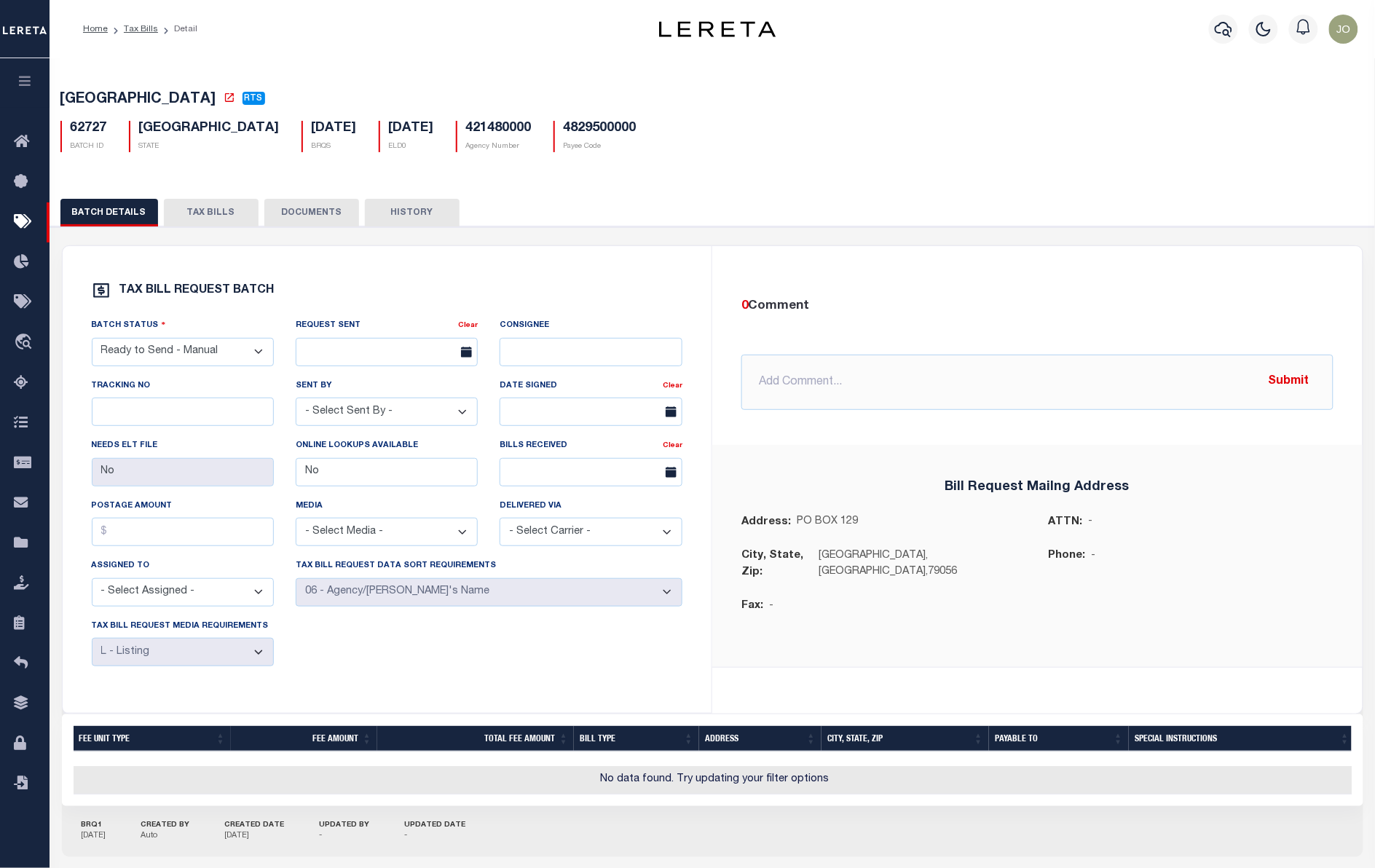
click at [208, 227] on button "TAX BILLS" at bounding box center [211, 213] width 95 height 28
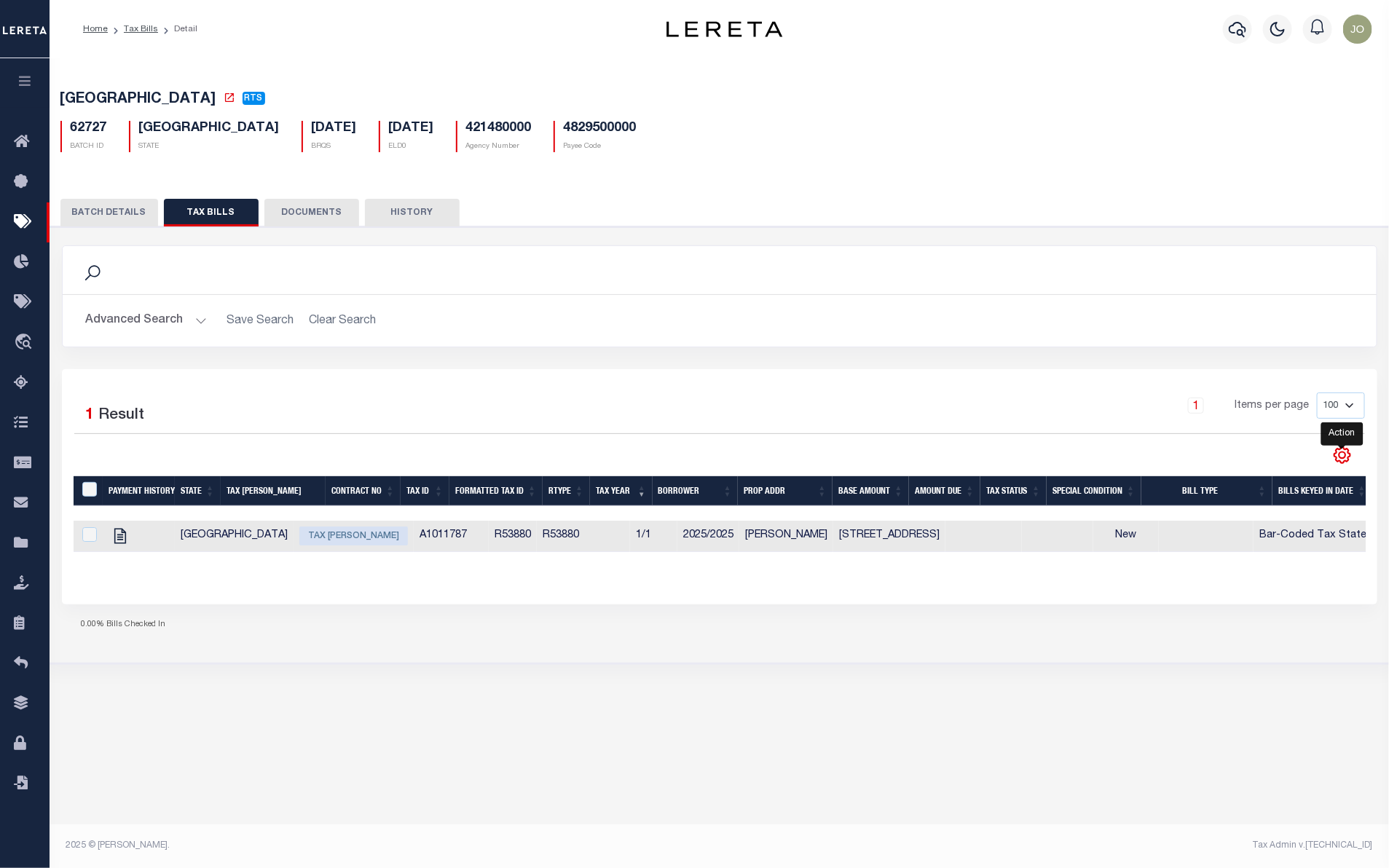
click at [1346, 457] on icon "" at bounding box center [1342, 455] width 19 height 19
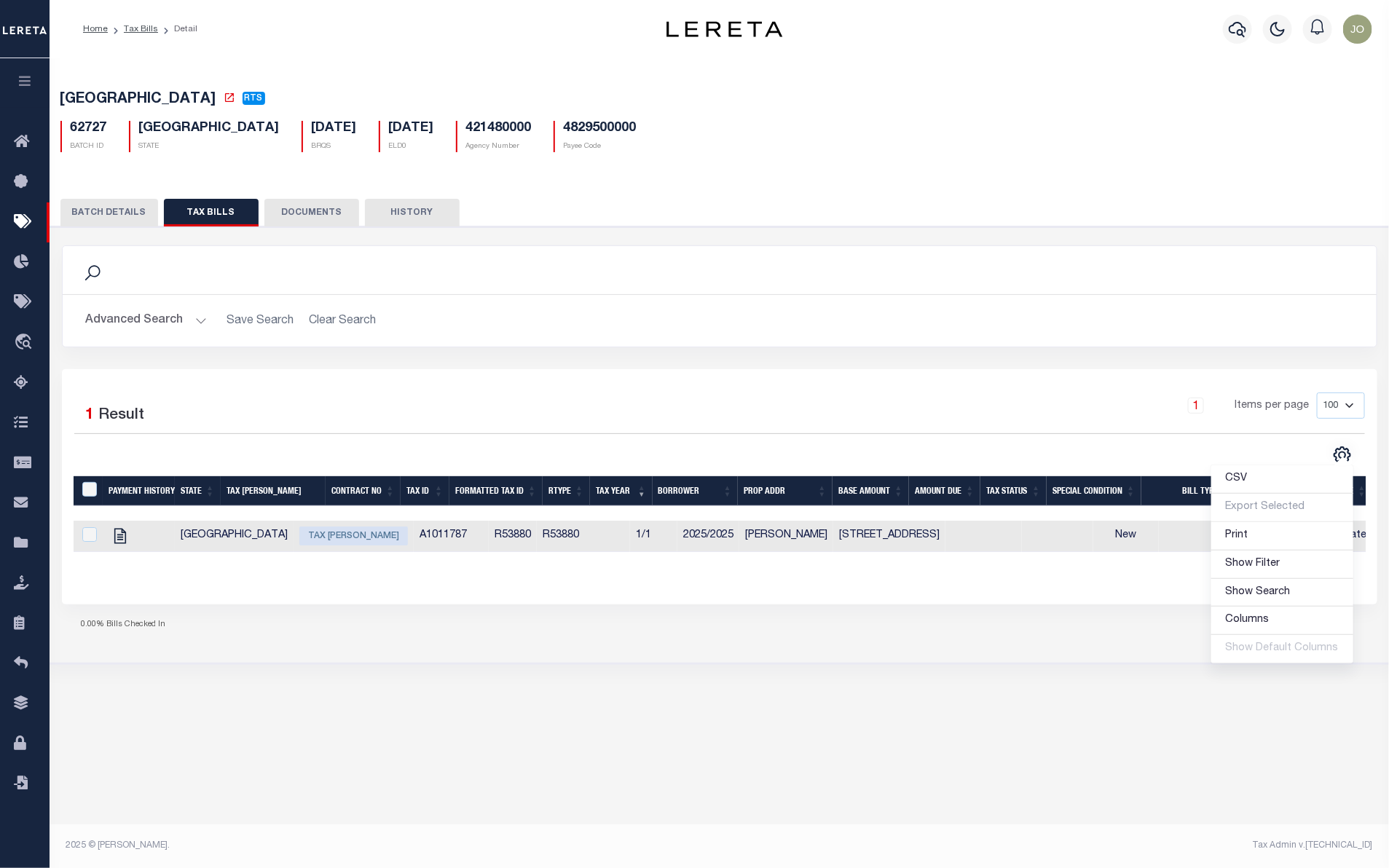
click at [677, 603] on div "Selected 1 Result 1 Items per page 100 200 500 1000" at bounding box center [719, 486] width 1315 height 235
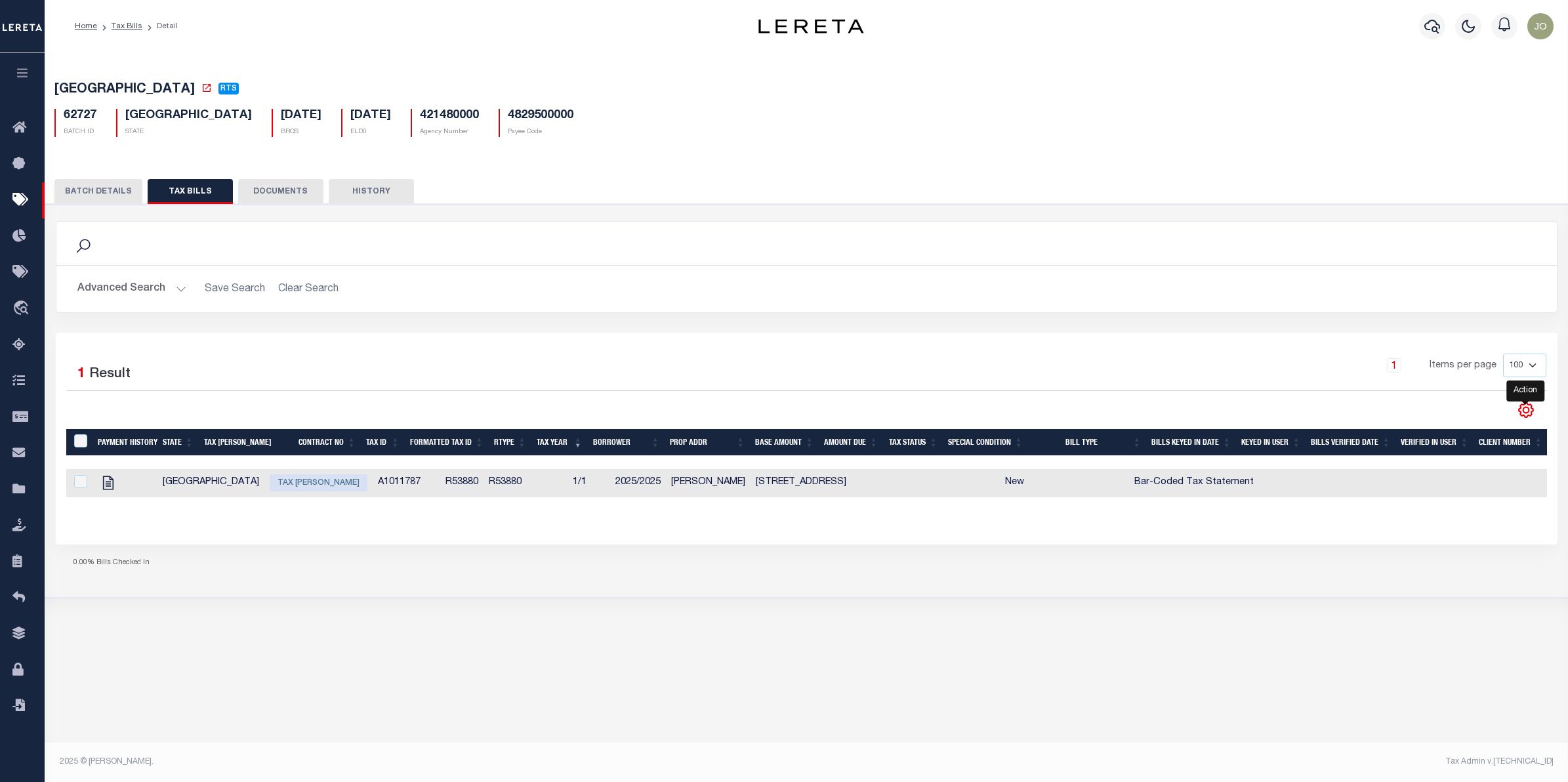
click at [1526, 415] on icon "" at bounding box center [1526, 410] width 17 height 17
click at [1012, 536] on div "Selected 1 Result 1 Items per page 100 200 500 1000" at bounding box center [806, 438] width 1501 height 211
click at [129, 22] on link "Tax Bills" at bounding box center [127, 26] width 31 height 8
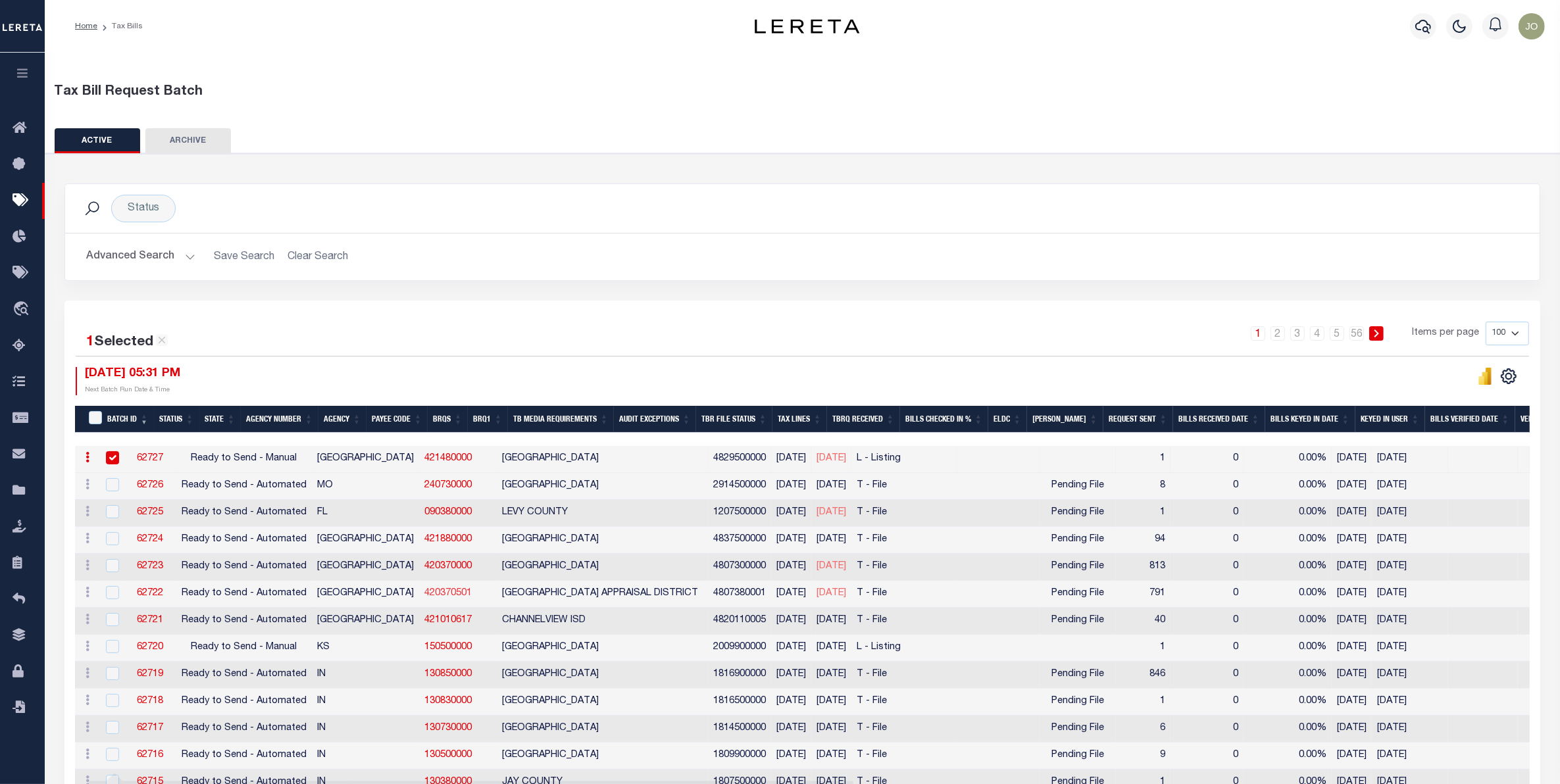
click at [424, 598] on link "420370501" at bounding box center [448, 593] width 48 height 10
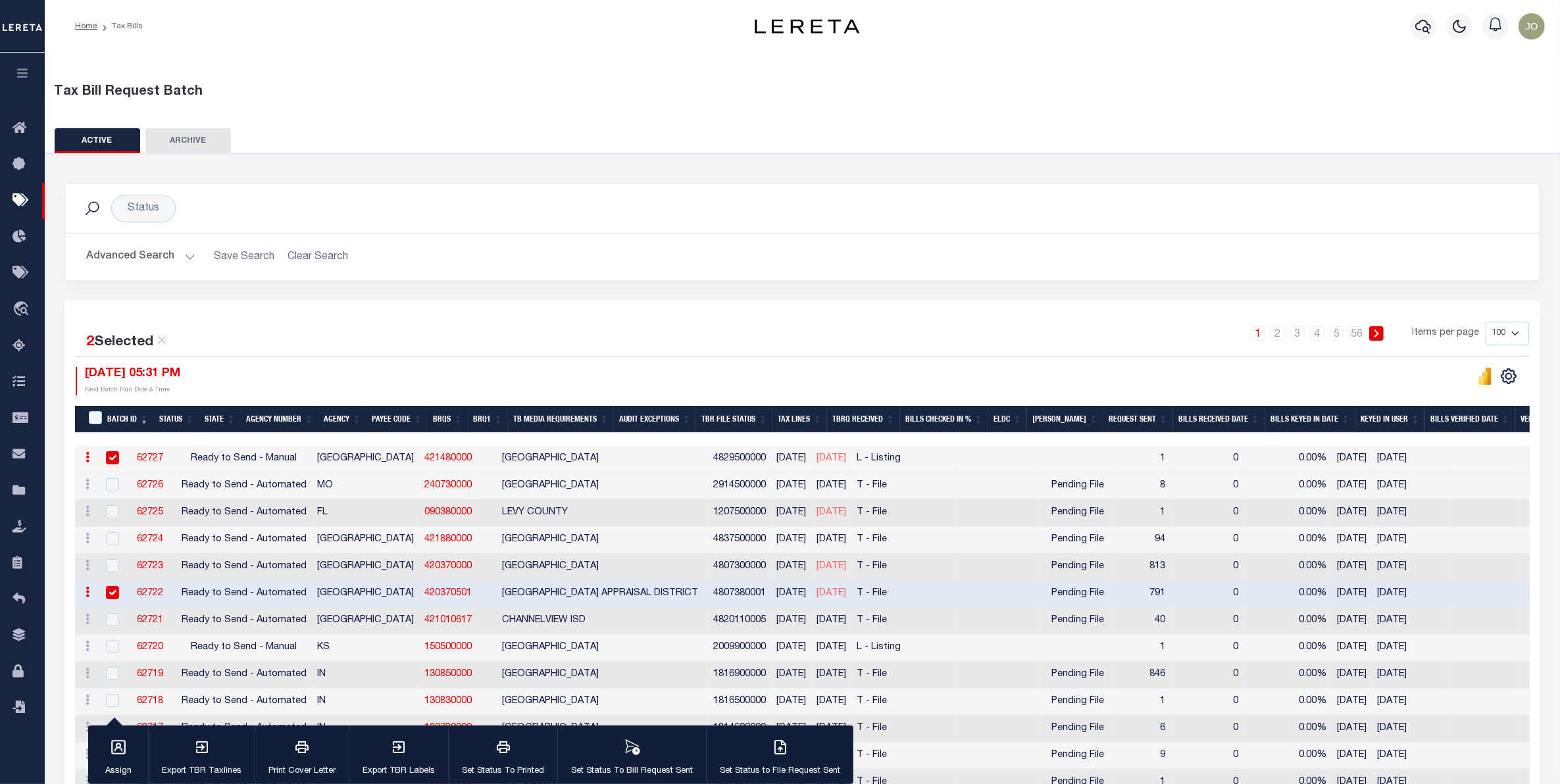
click at [111, 590] on input "checkbox" at bounding box center [112, 593] width 13 height 13
checkbox input "false"
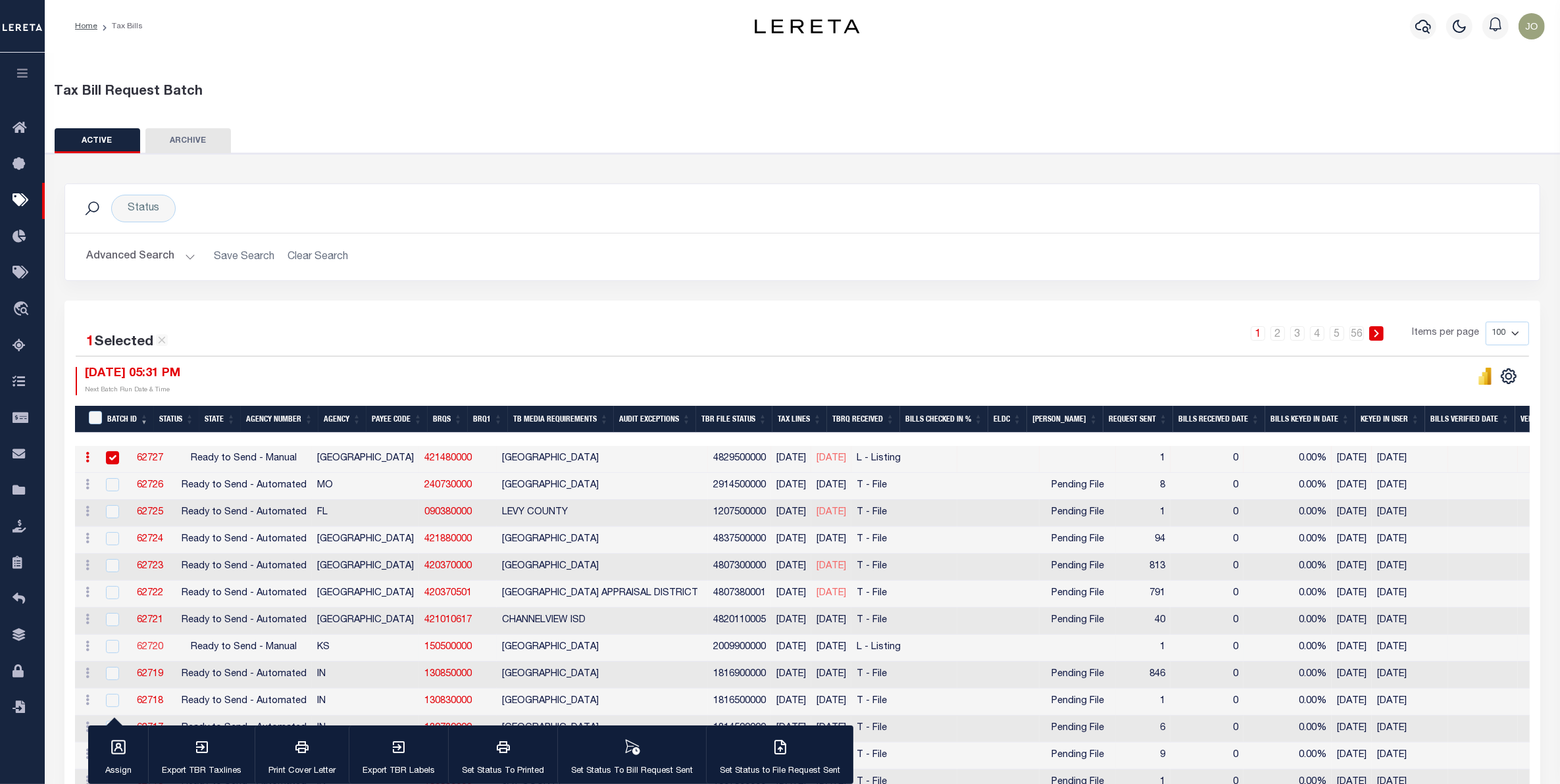
click at [158, 646] on link "62720" at bounding box center [150, 647] width 26 height 10
type input "Yes"
select select "27"
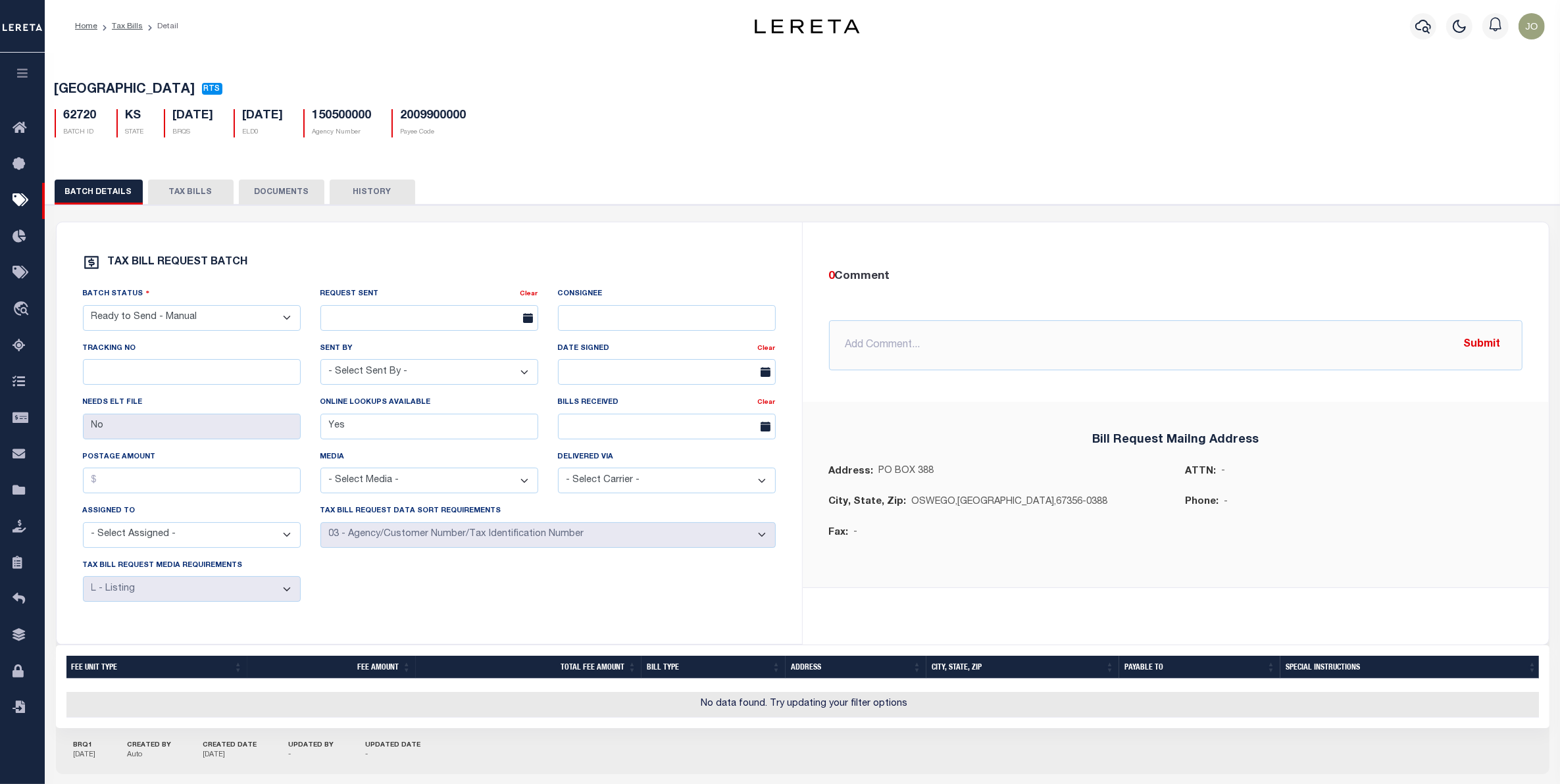
click at [188, 194] on button "TAX BILLS" at bounding box center [191, 192] width 86 height 25
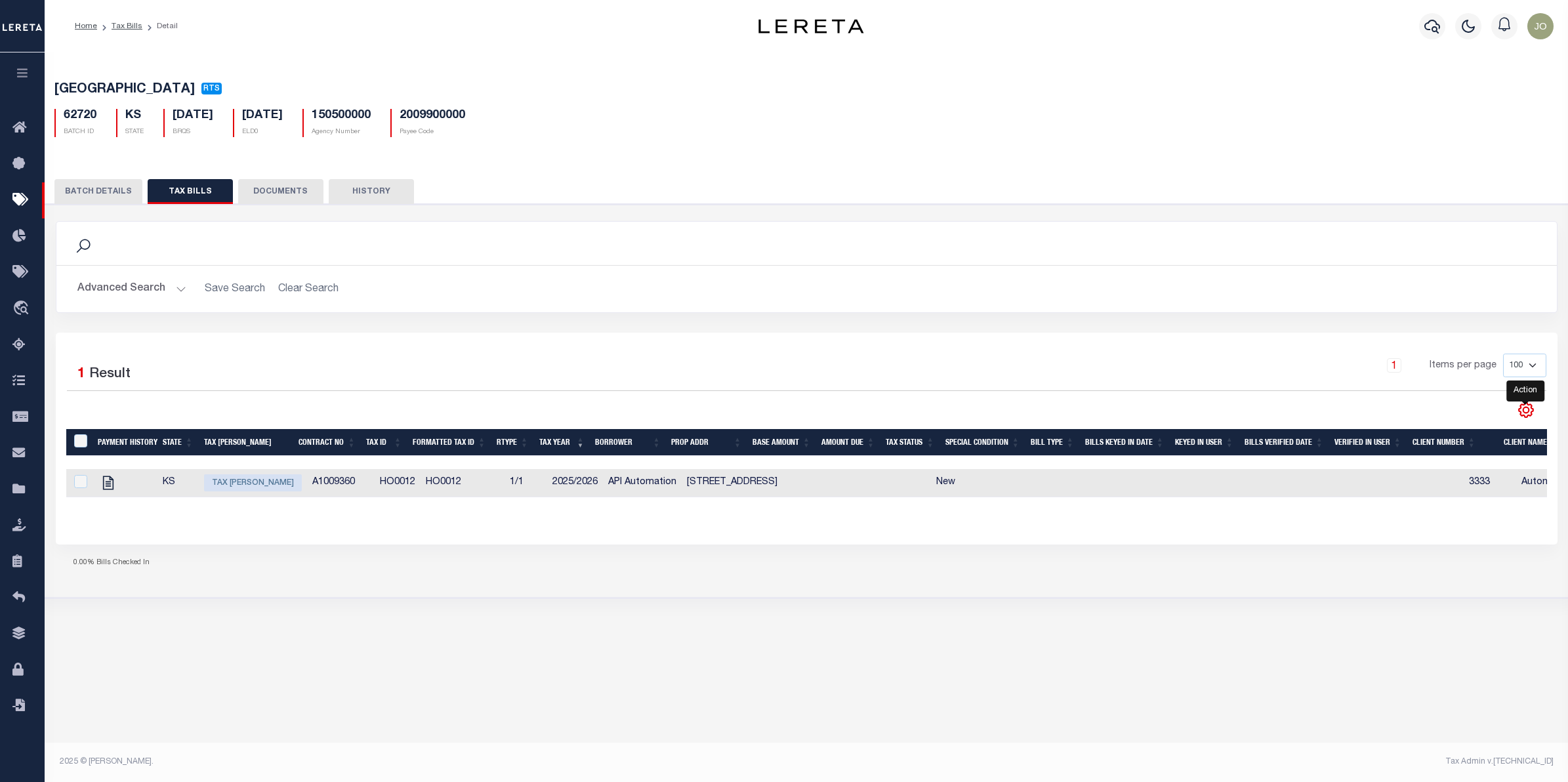
click at [1520, 416] on icon "" at bounding box center [1526, 410] width 17 height 17
click at [1250, 384] on div "1 Items per page 100 200 500 1000" at bounding box center [994, 370] width 1105 height 34
click at [119, 197] on button "BATCH DETAILS" at bounding box center [98, 192] width 88 height 25
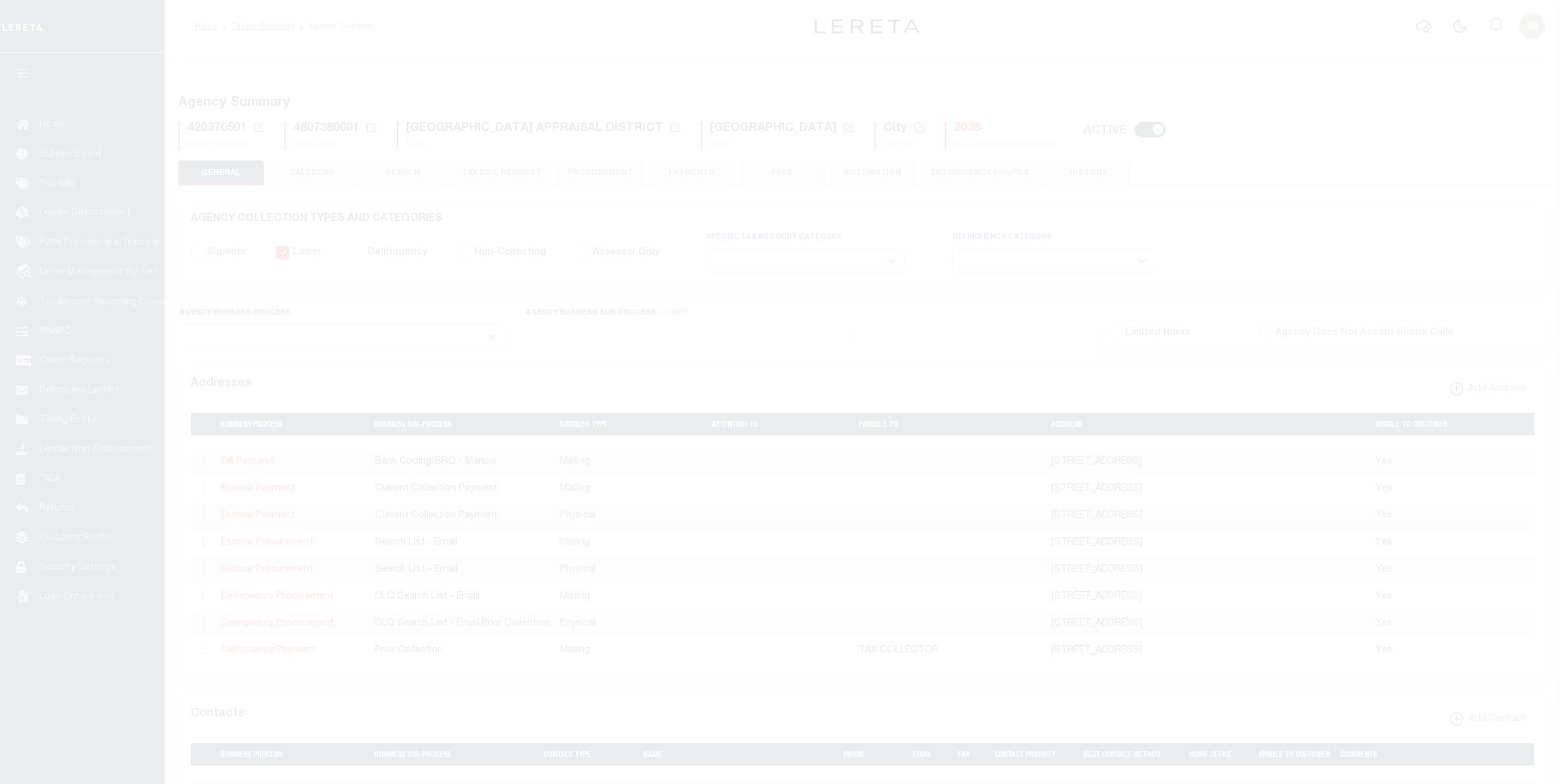
select select
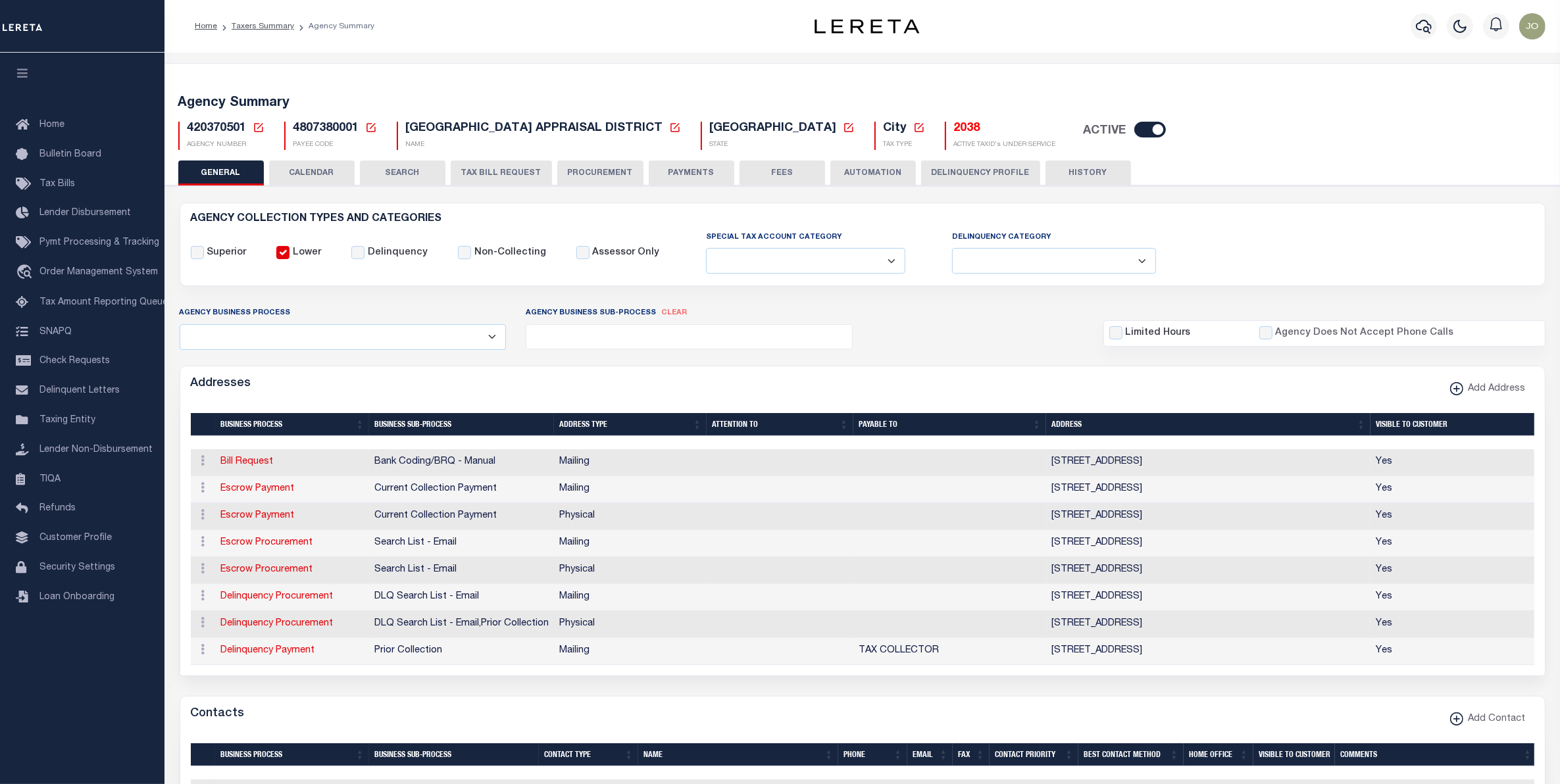
click at [428, 386] on div "Addresses Add Address" at bounding box center [863, 384] width 1365 height 36
click at [1321, 110] on h5 "Agency Summary" at bounding box center [862, 103] width 1368 height 16
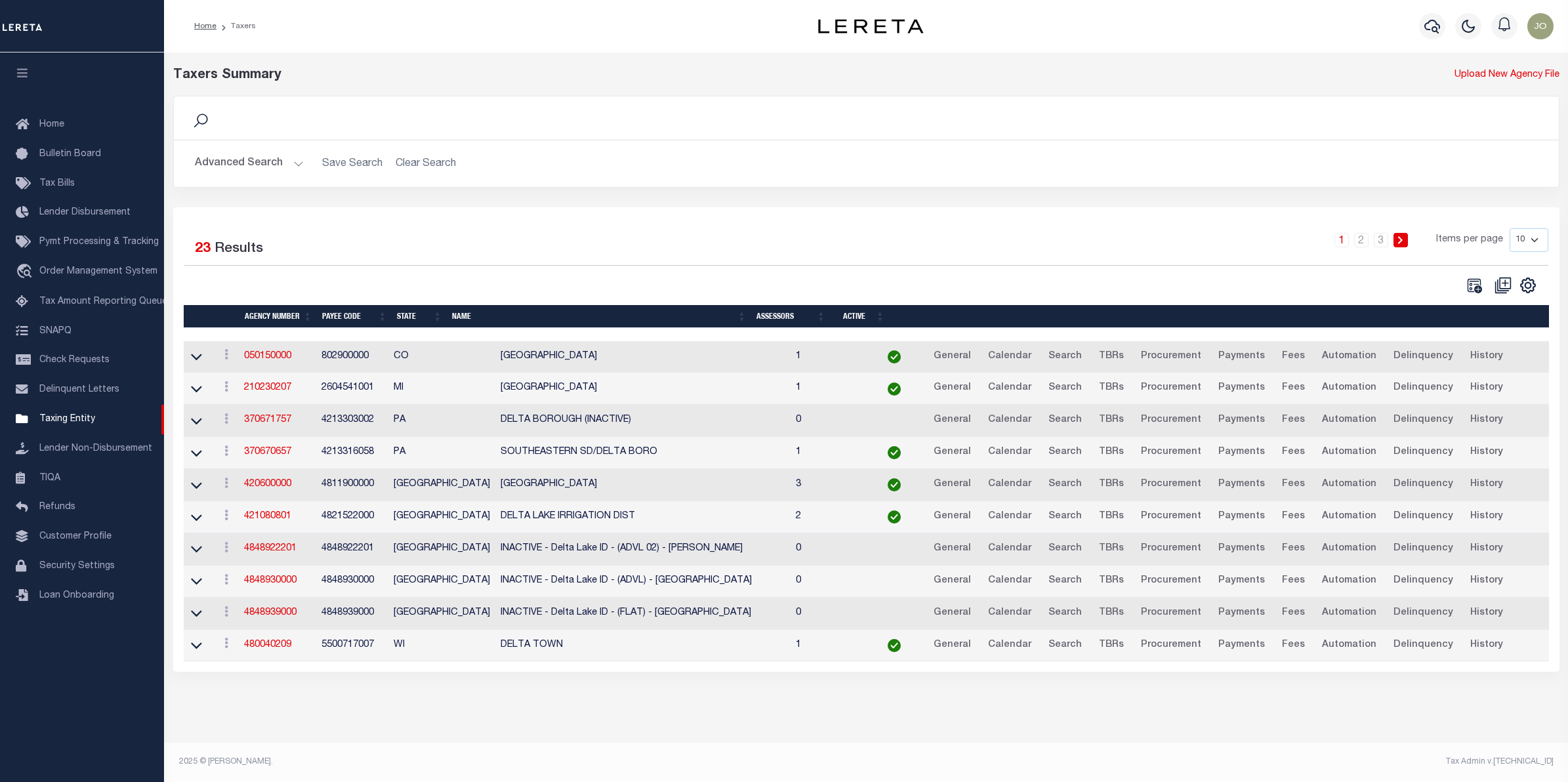
click at [289, 159] on button "Advanced Search" at bounding box center [249, 163] width 109 height 26
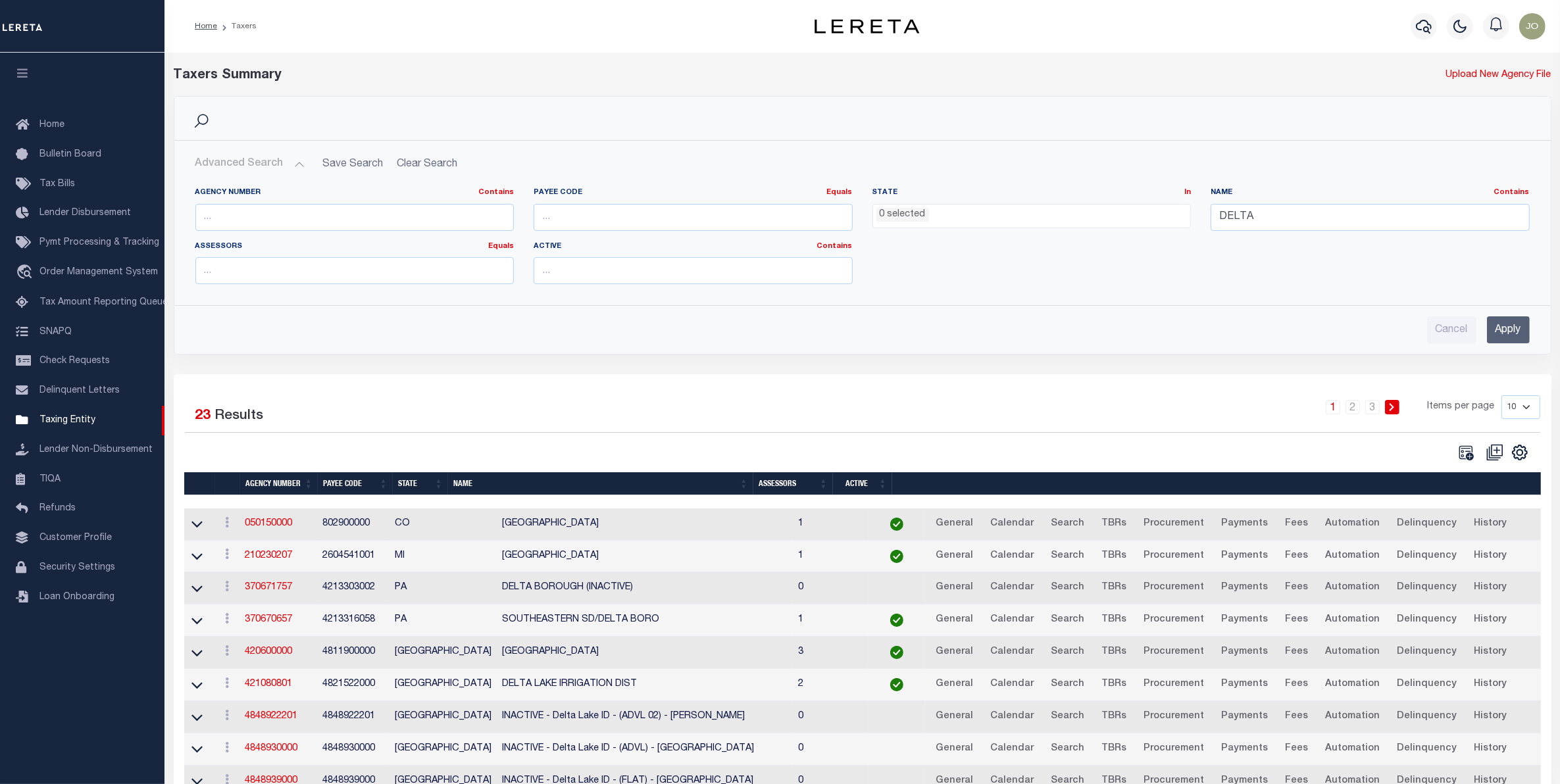
click at [290, 160] on button "Advanced Search" at bounding box center [249, 164] width 109 height 26
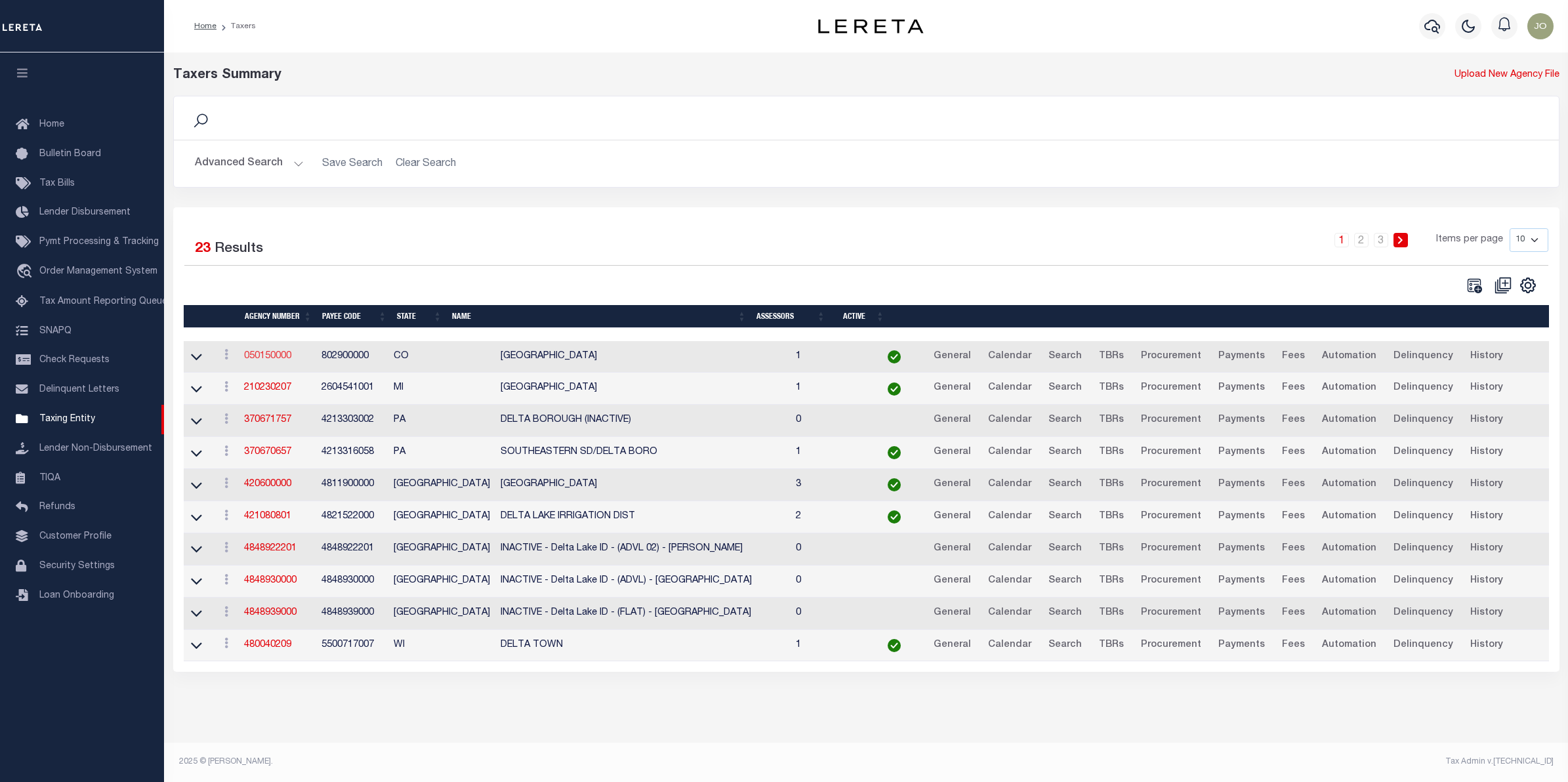
click at [274, 358] on link "050150000" at bounding box center [268, 356] width 48 height 10
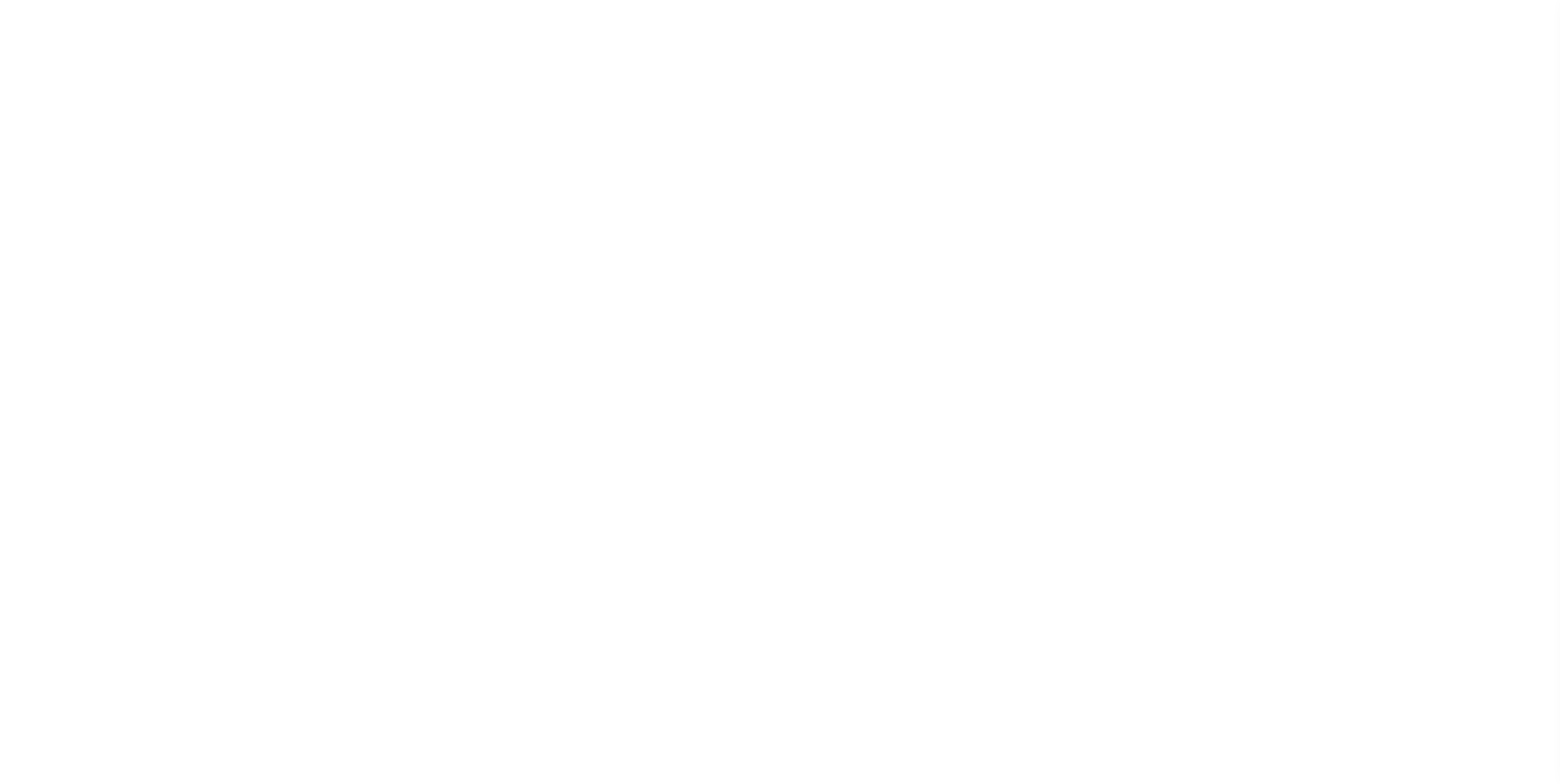
select select
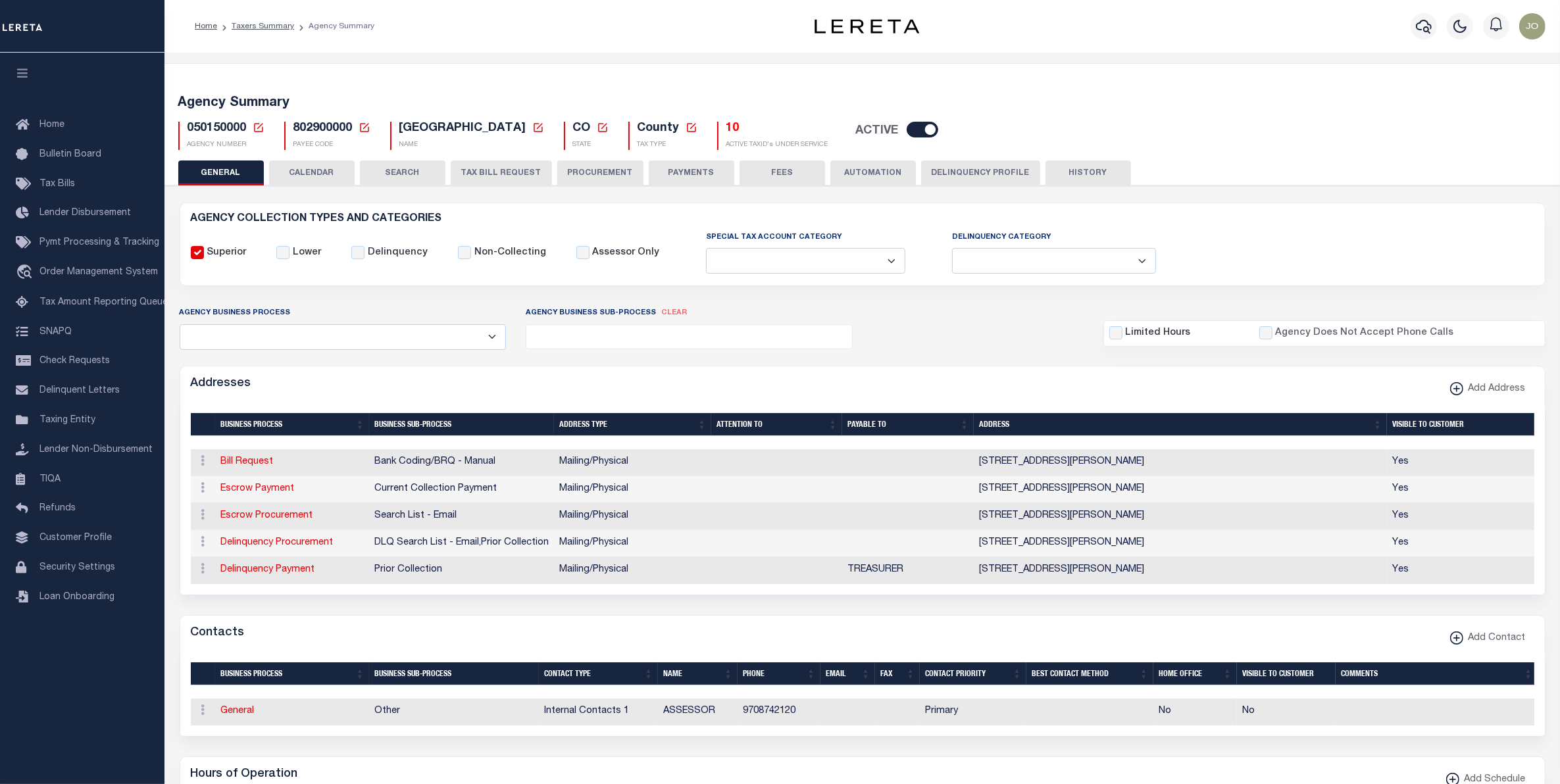
click at [310, 164] on button "CALENDAR" at bounding box center [312, 173] width 86 height 25
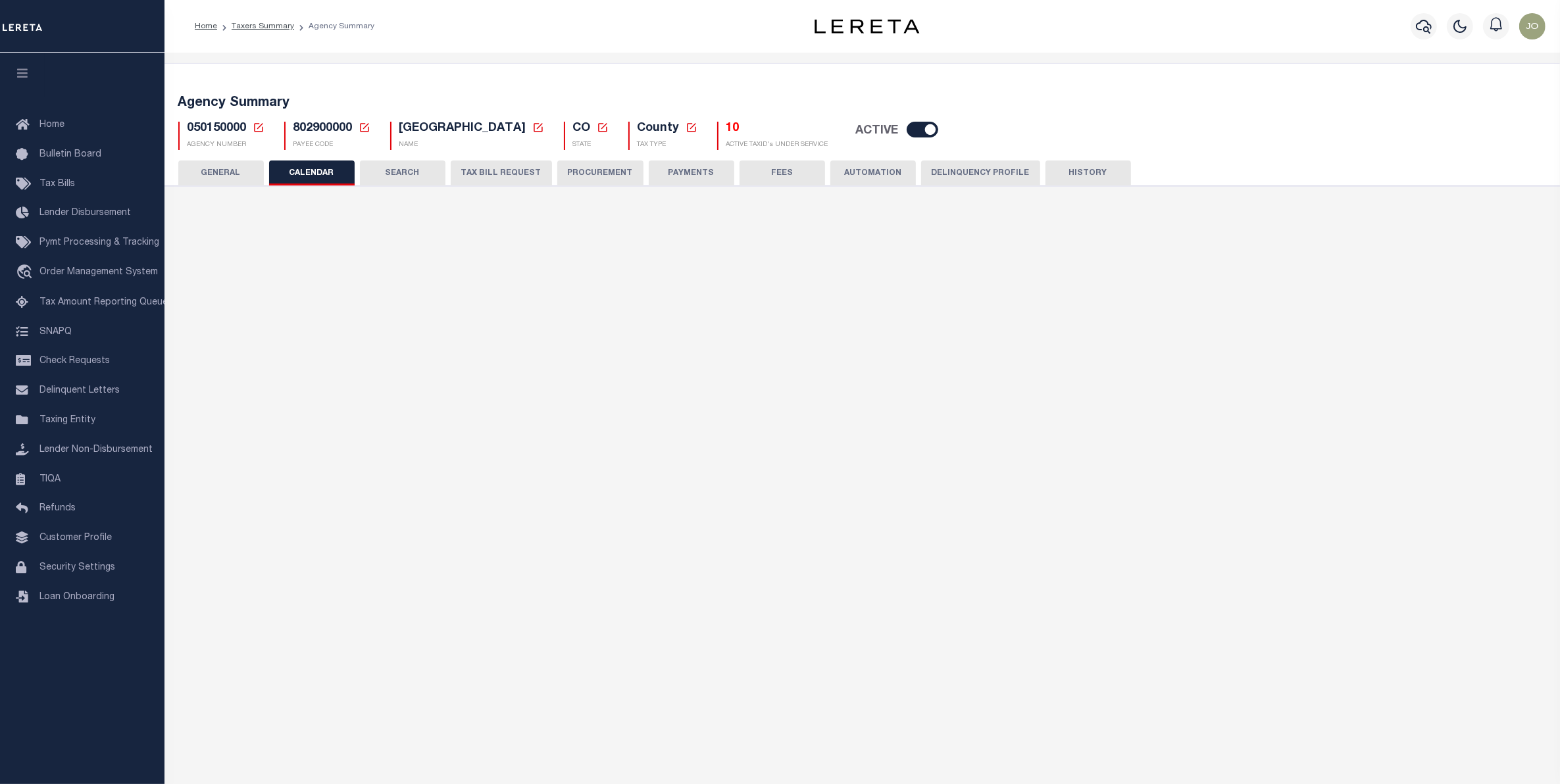
checkbox input "false"
type input "2"
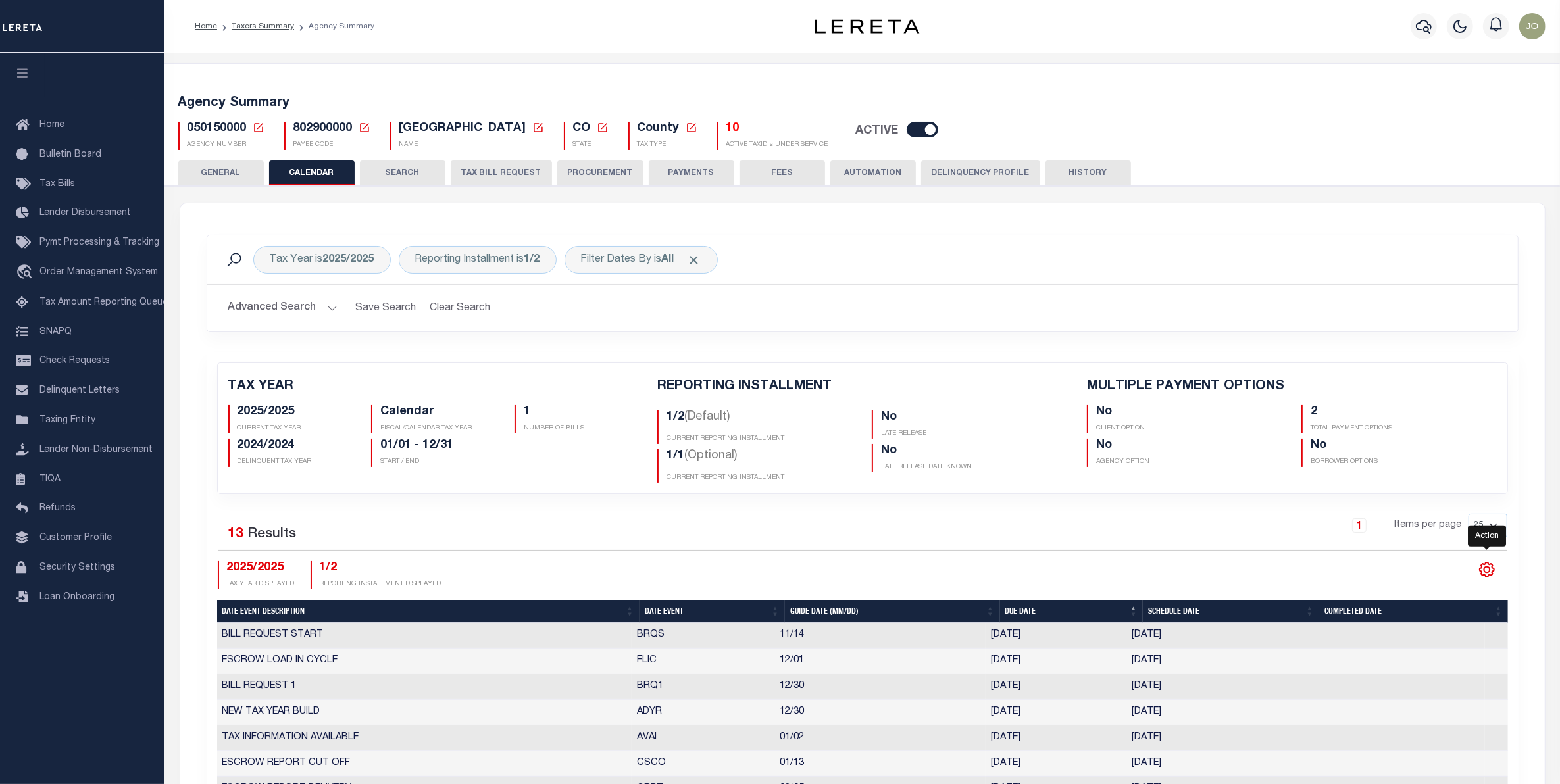
click at [1484, 573] on icon "" at bounding box center [1487, 570] width 6 height 6
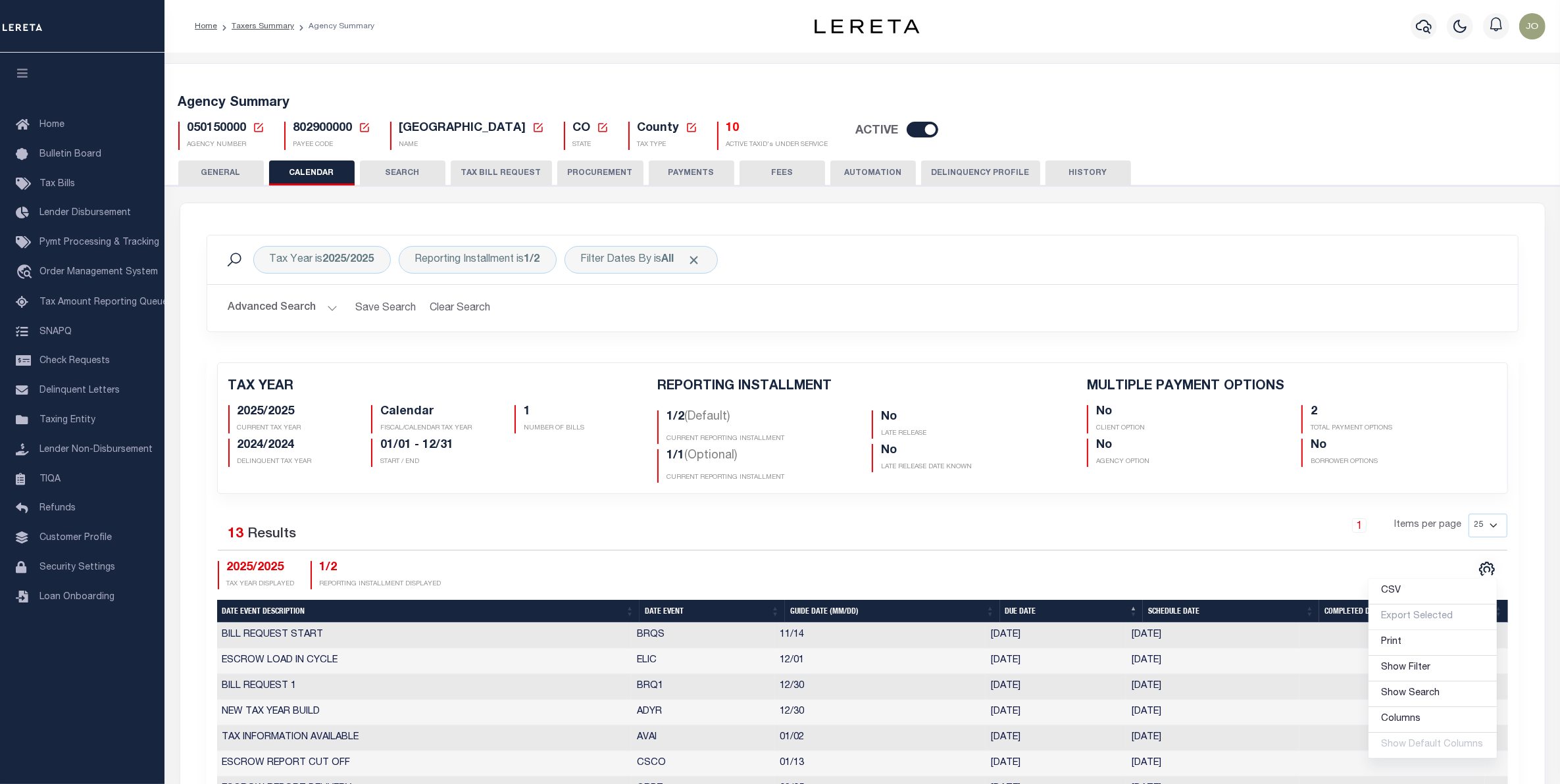
click at [1316, 574] on div "CSV Export Selected Print Show Filter Show Search Columns 5: Date Event Descrip…" at bounding box center [1185, 575] width 645 height 29
click at [1050, 345] on div "Tax Year is 2025/2025 Reporting Installment is 1/2 Filter Dates By is All Searc…" at bounding box center [862, 293] width 1332 height 117
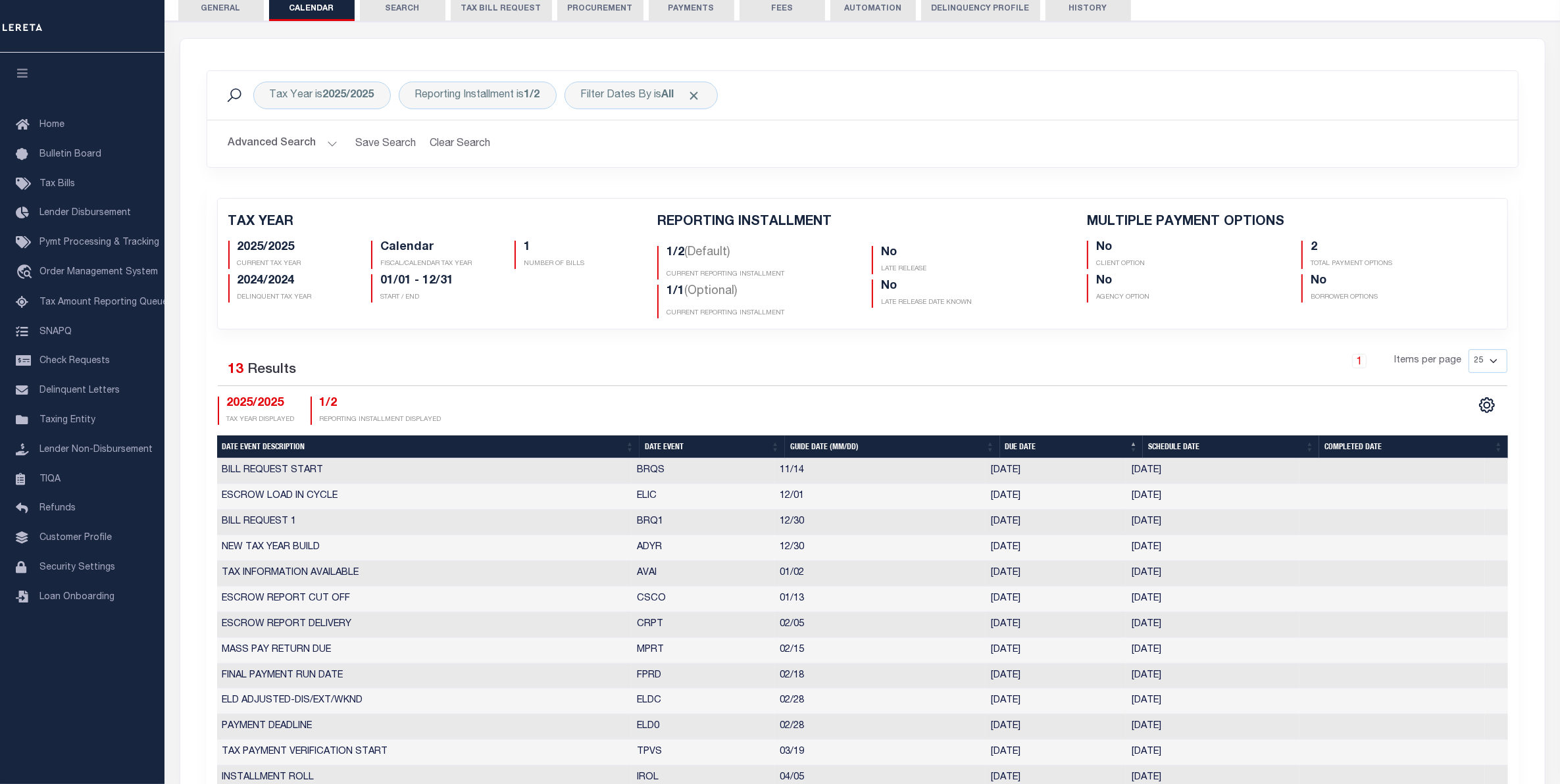
scroll to position [246, 0]
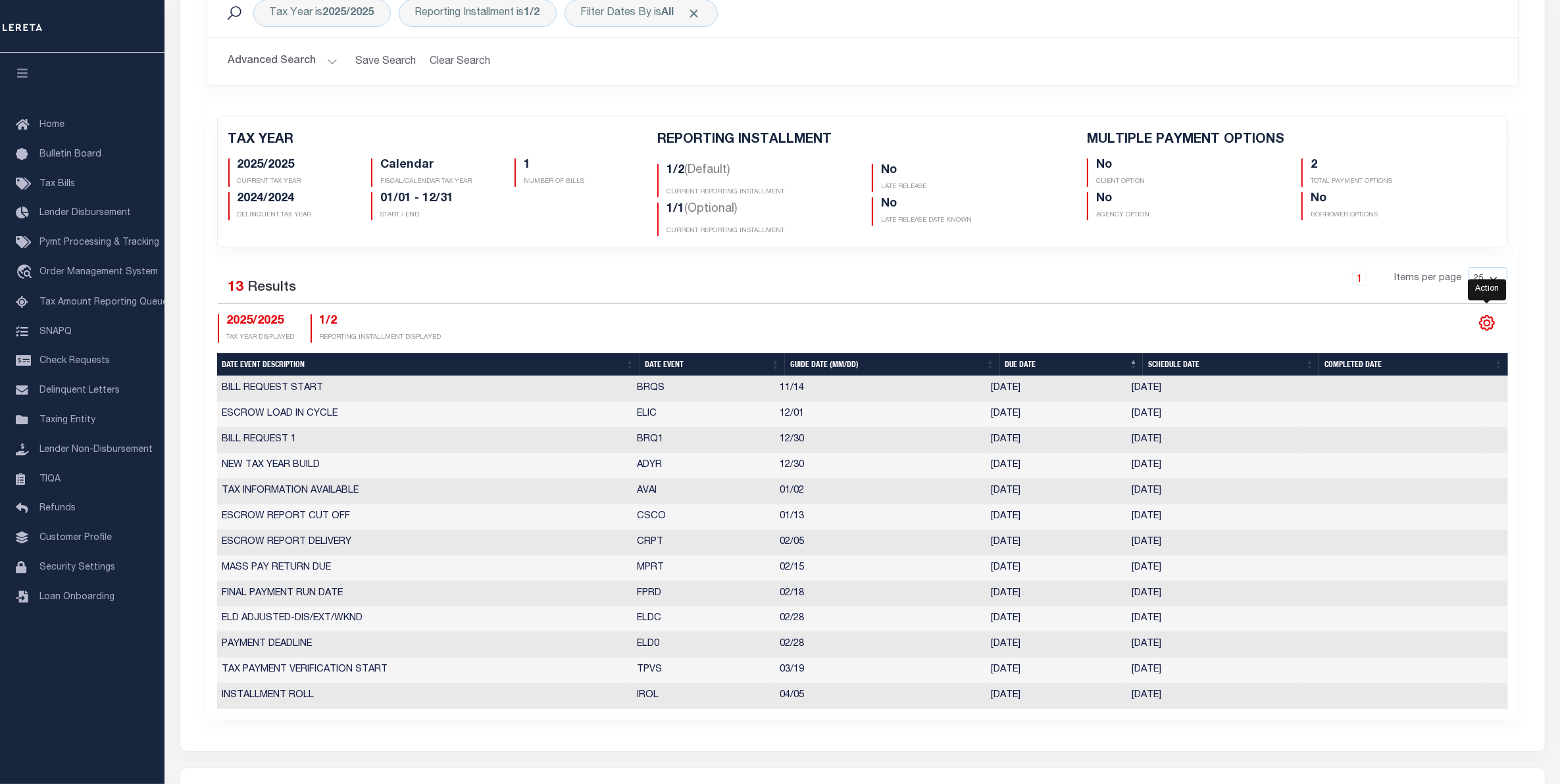
click at [1487, 323] on icon "" at bounding box center [1487, 323] width 6 height 6
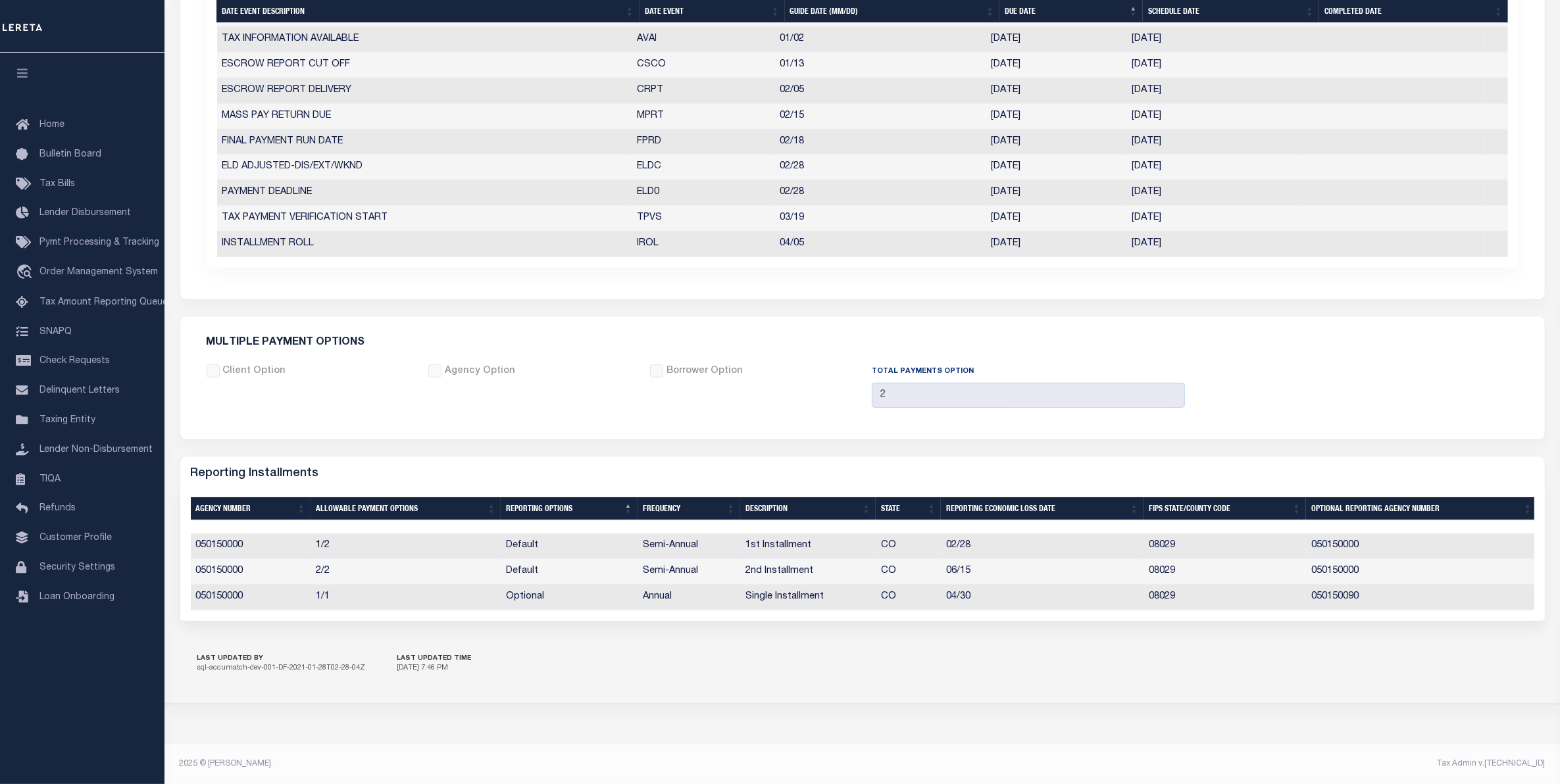
scroll to position [546, 0]
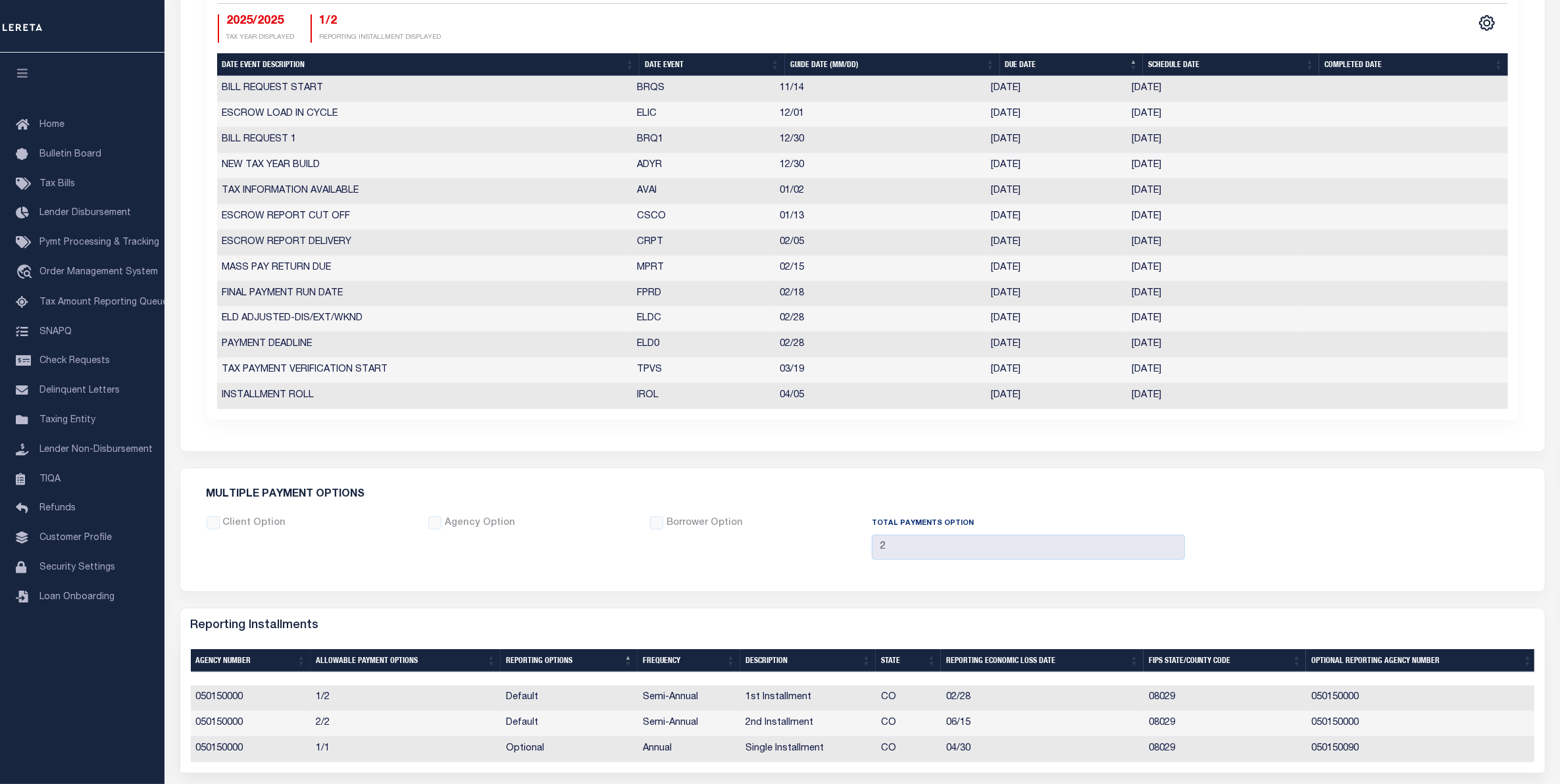
click at [757, 412] on div "TAX YEAR 2025/2025 CURRENT TAX YEAR Calendar FISCAL/CALENDAR TAX YEAR 1" at bounding box center [863, 112] width 1312 height 614
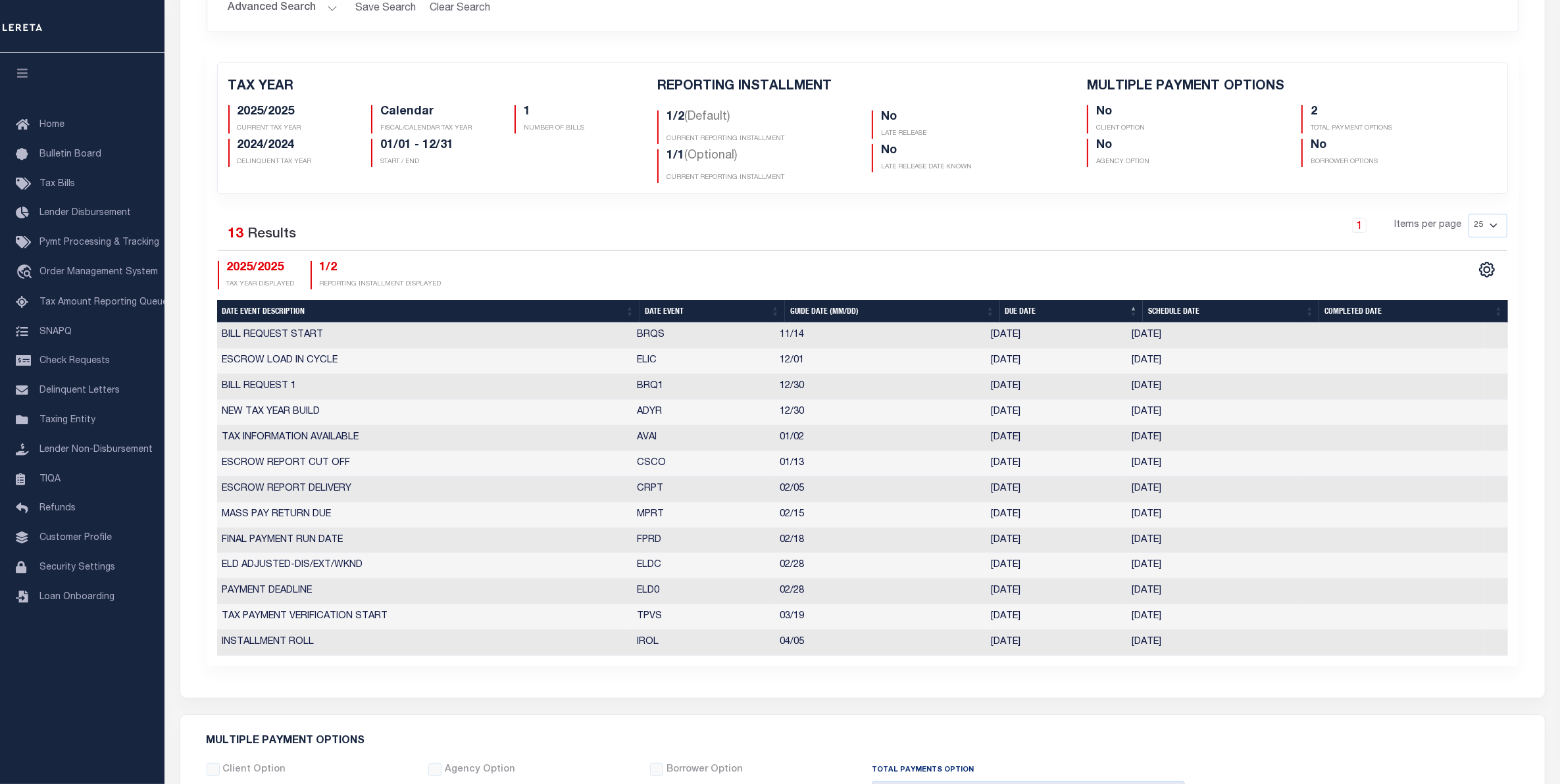
scroll to position [0, 0]
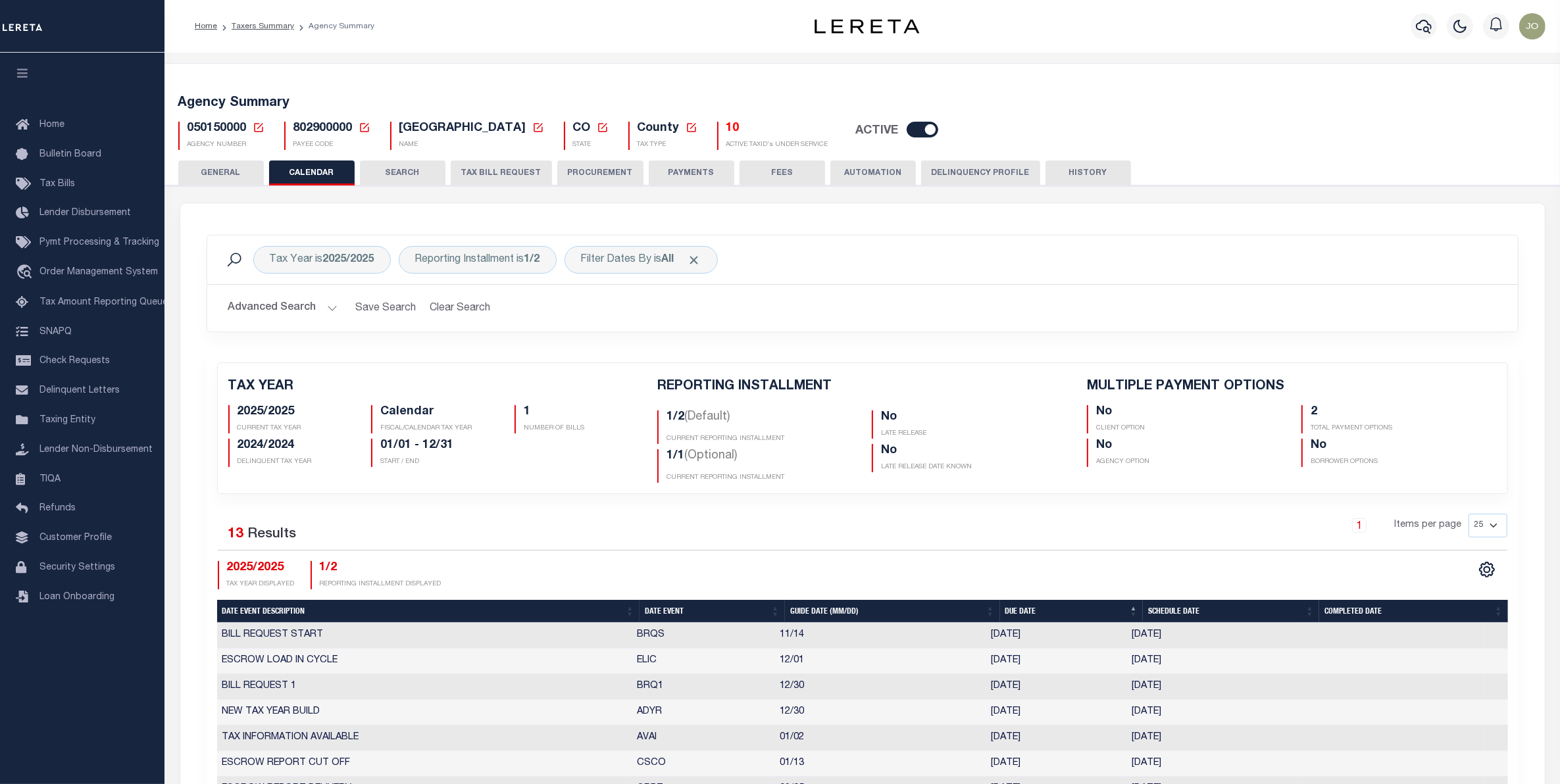
click at [738, 355] on div "TAX YEAR 2025/2025 CURRENT TAX YEAR Calendar FISCAL/CALENDAR TAX YEAR 1" at bounding box center [863, 659] width 1312 height 614
click at [630, 347] on div "Tax Year is 2025/2025 Reporting Installment is 1/2 Filter Dates By is All Searc…" at bounding box center [862, 293] width 1332 height 117
click at [850, 508] on div "TAX YEAR 2025/2025 CURRENT TAX YEAR Calendar FISCAL/CALENDAR TAX YEAR 1" at bounding box center [863, 659] width 1312 height 614
click at [774, 556] on div "Selected 13 Results 1 Items per page 25 50 125 150 175 200 2025/2025 TAX YEAR D…" at bounding box center [862, 551] width 1311 height 76
click at [712, 539] on div "1 Items per page 25 50 125 150 175 200" at bounding box center [1026, 530] width 963 height 34
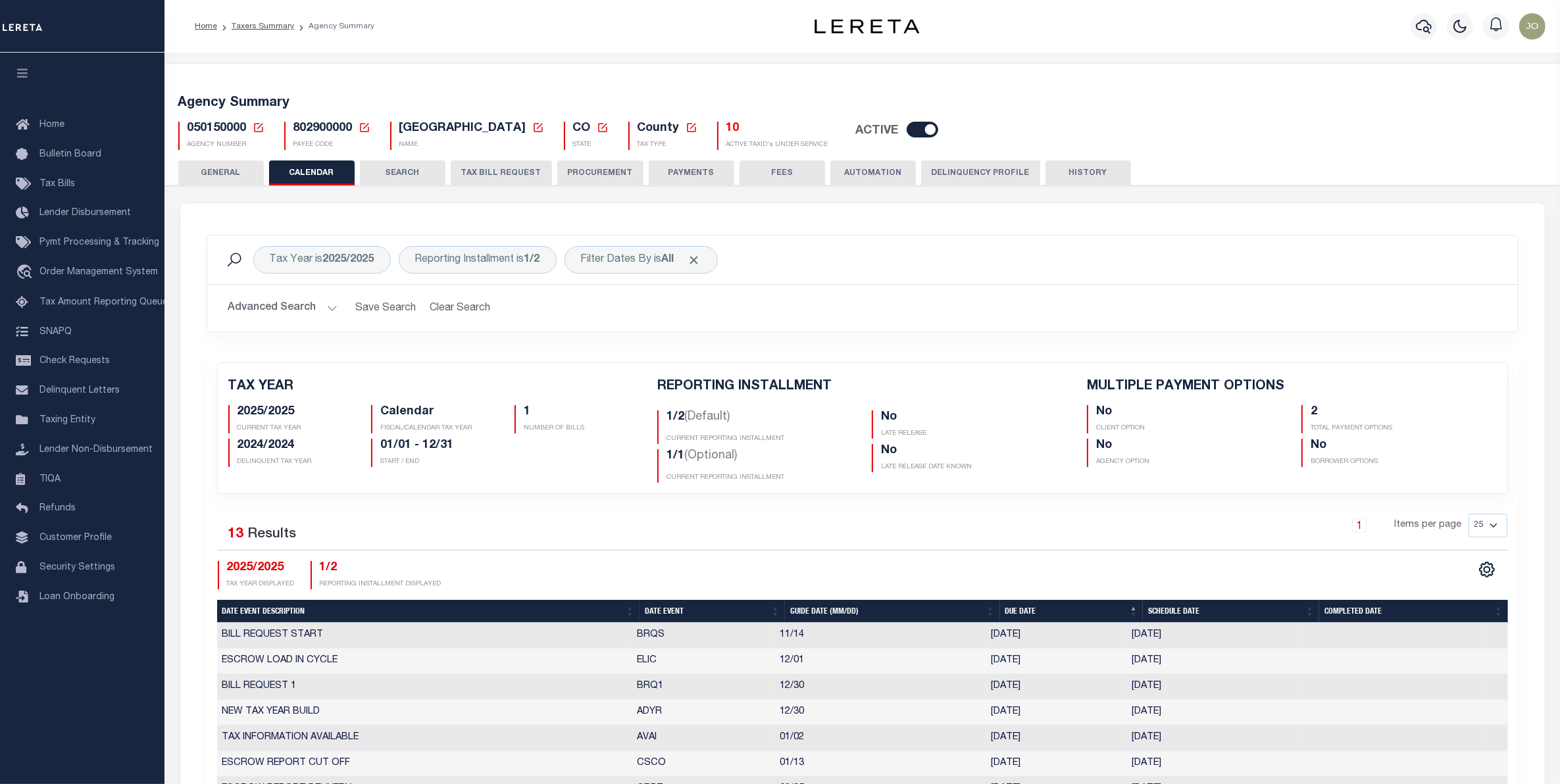
click at [834, 548] on div "1 Items per page 25 50 125 150 175 200" at bounding box center [1026, 530] width 963 height 34
